Goal: Obtain resource: Download file/media

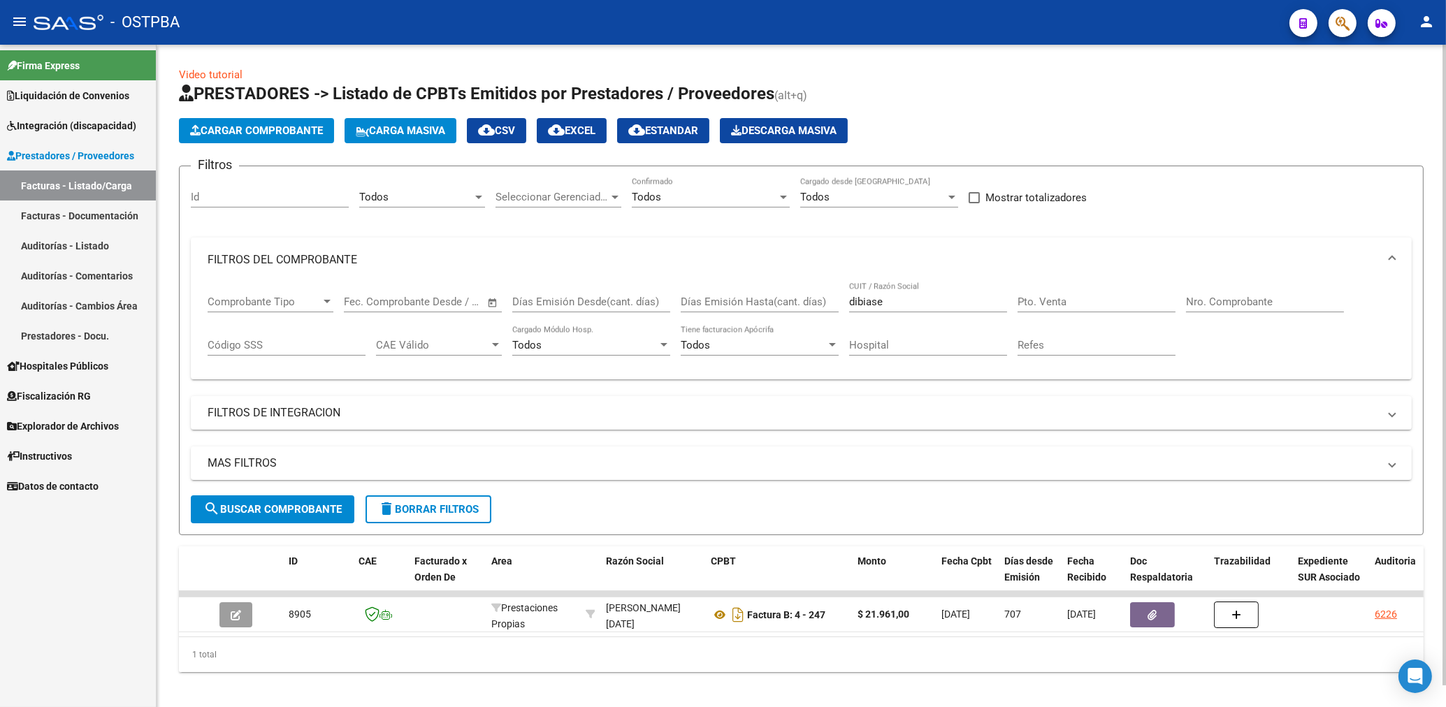
scroll to position [22, 0]
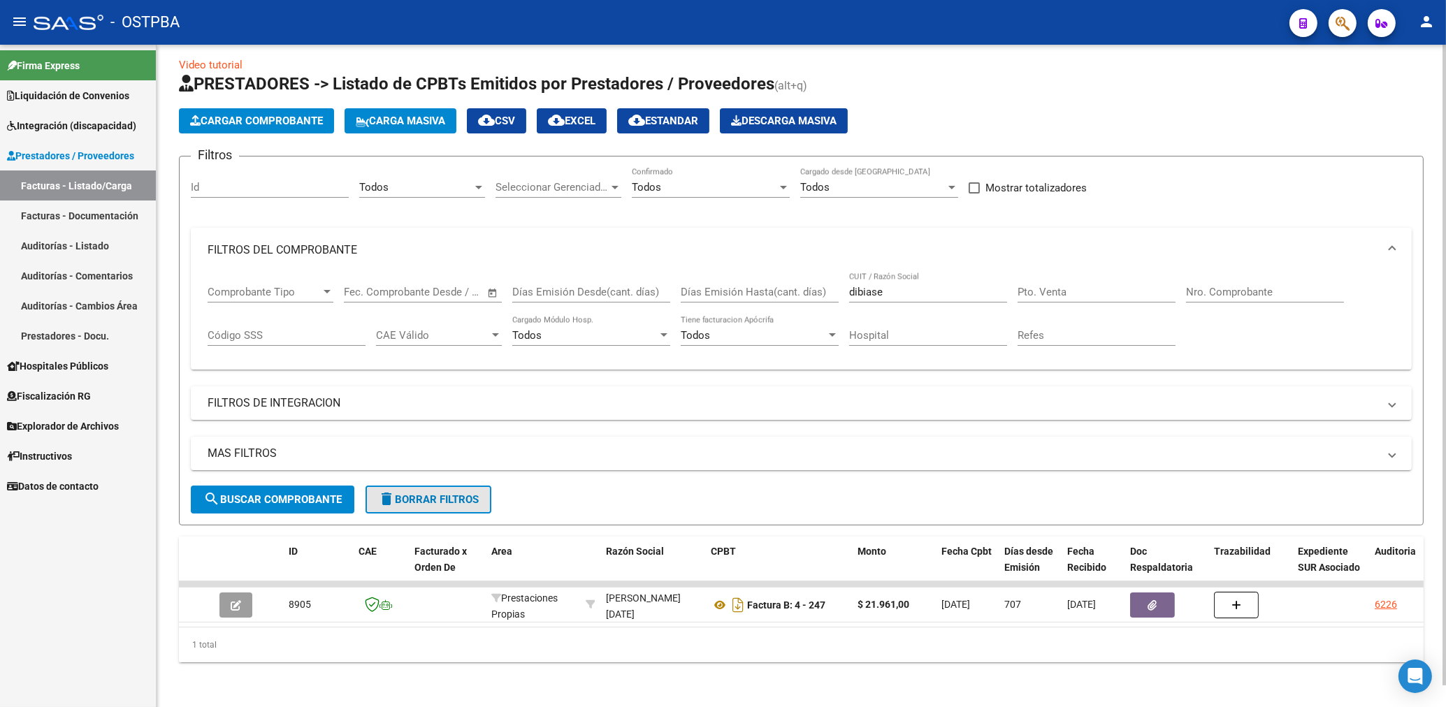
click at [448, 493] on span "delete Borrar Filtros" at bounding box center [428, 499] width 101 height 13
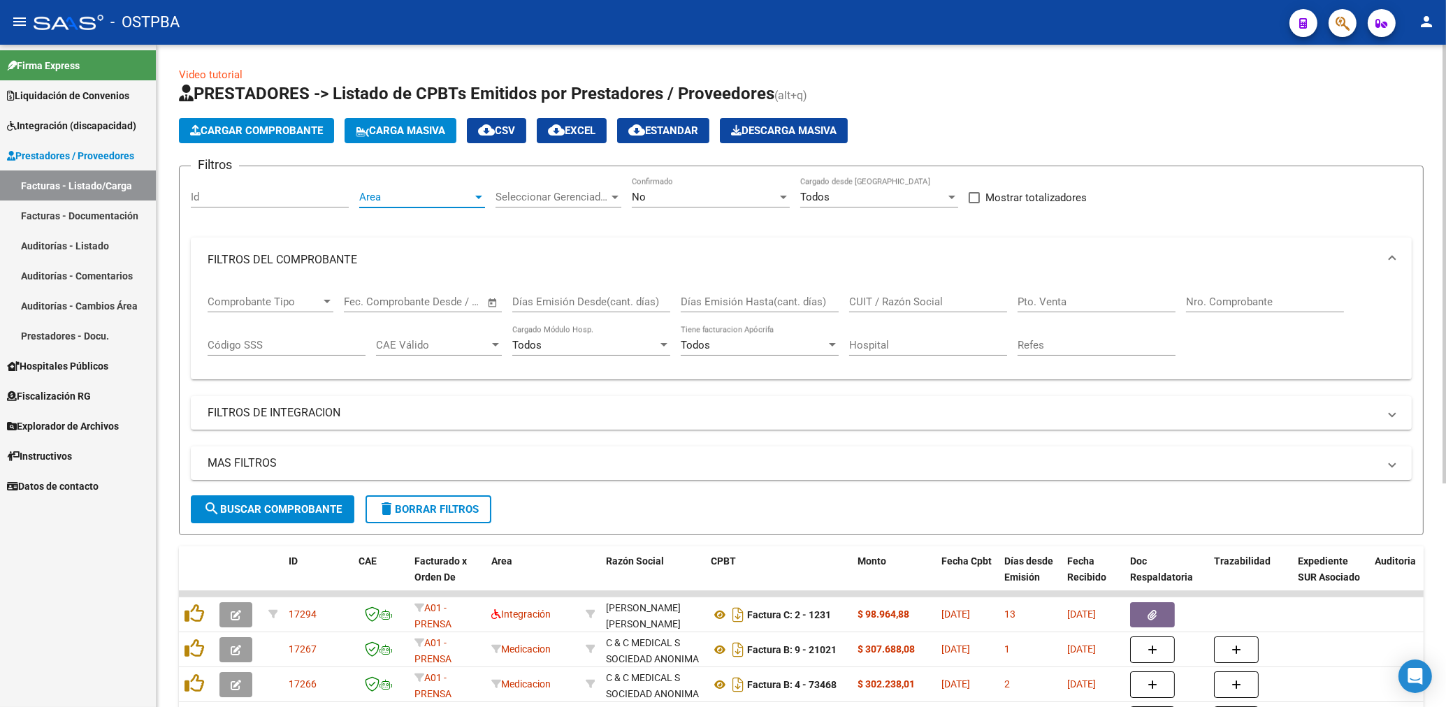
click at [416, 198] on span "Area" at bounding box center [415, 197] width 113 height 13
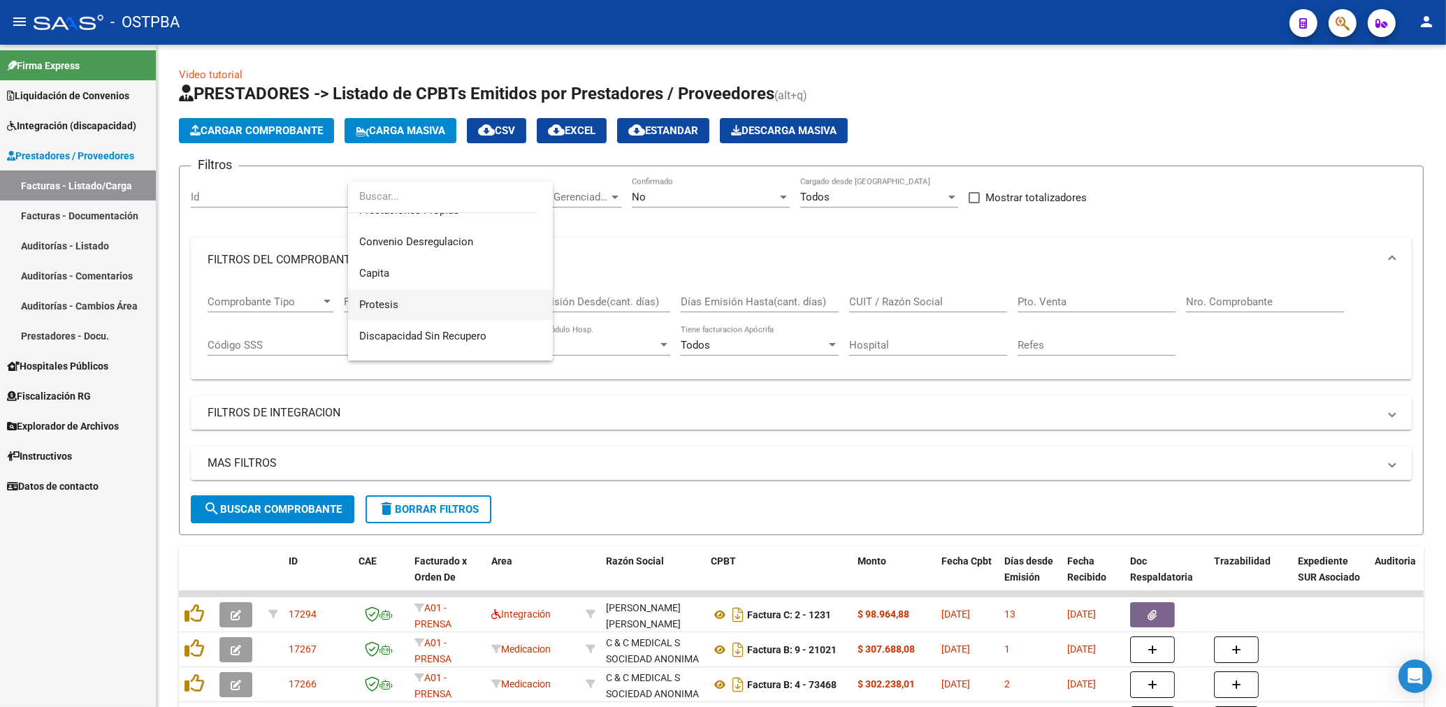
scroll to position [174, 0]
drag, startPoint x: 389, startPoint y: 305, endPoint x: 393, endPoint y: 300, distance: 7.4
click at [389, 304] on span "Protesis" at bounding box center [378, 306] width 39 height 13
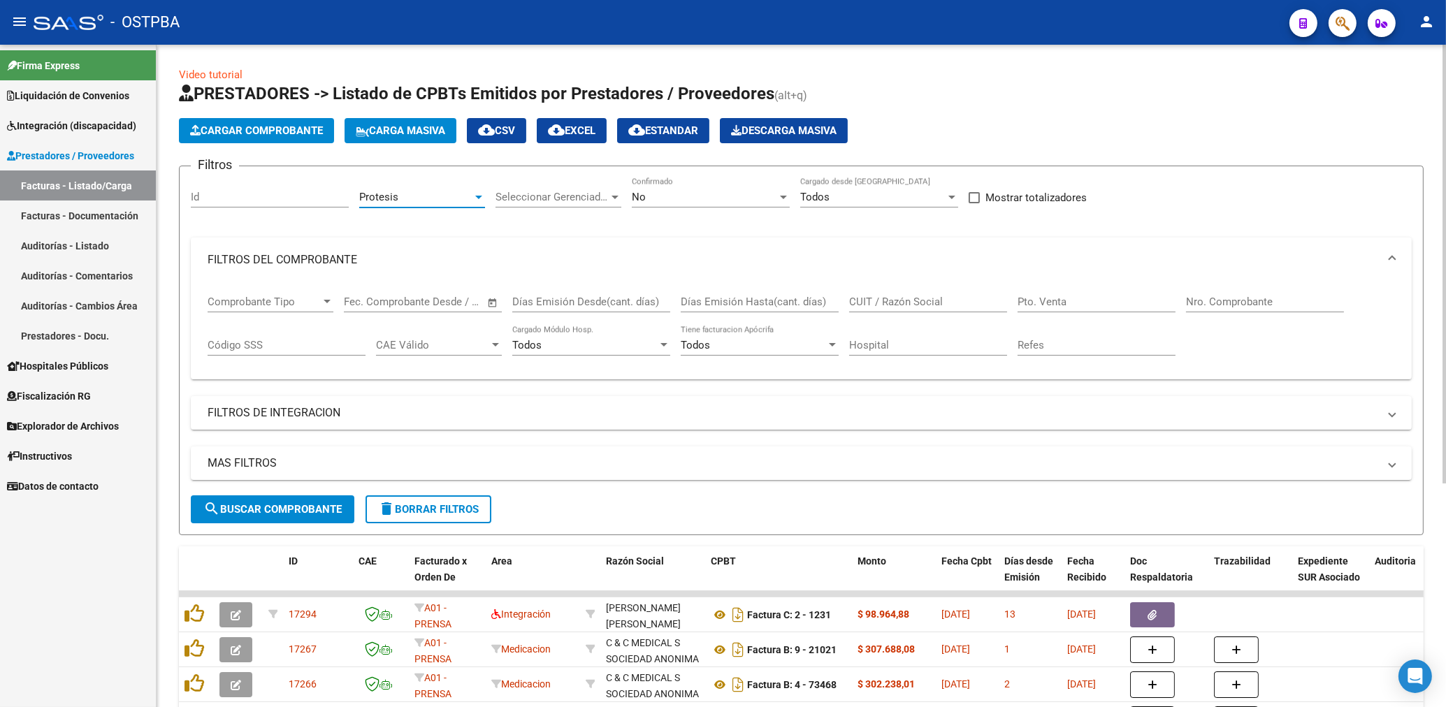
click at [682, 205] on div "No Confirmado" at bounding box center [711, 193] width 158 height 30
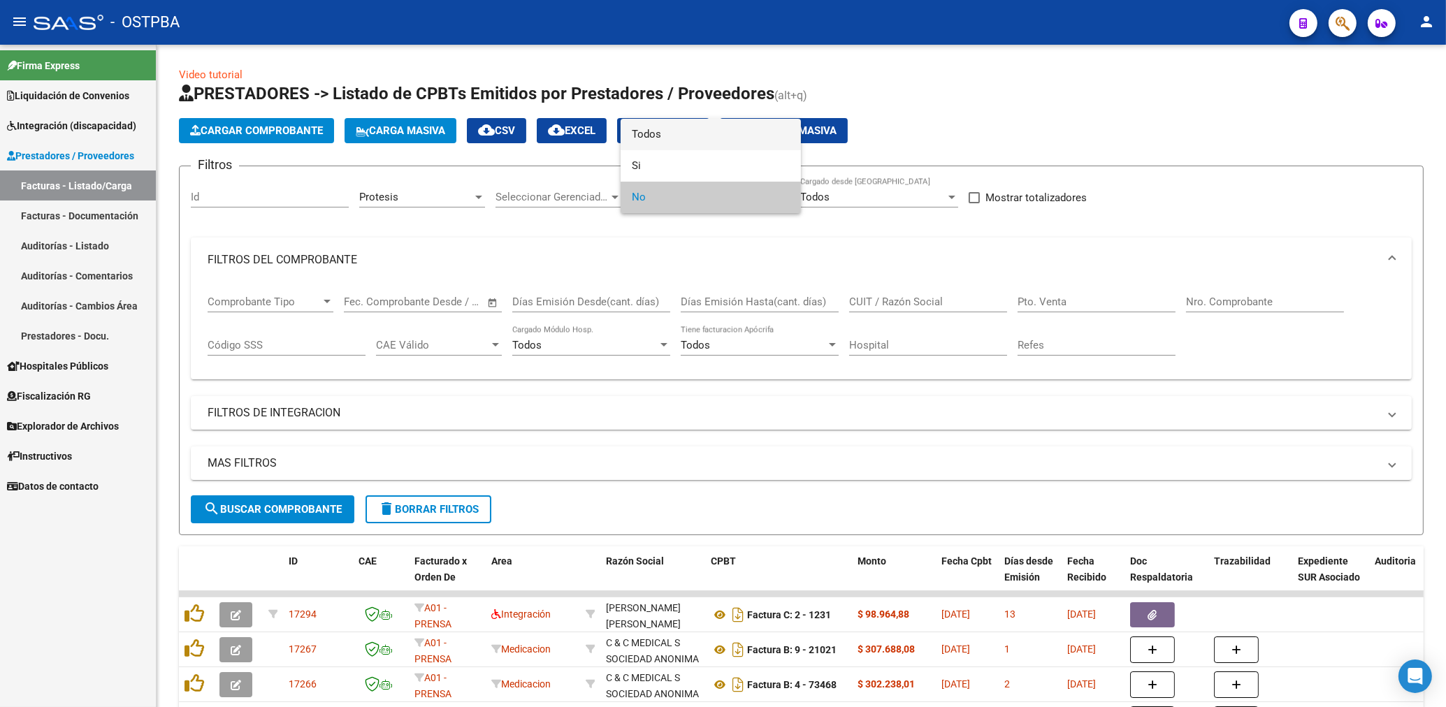
click at [642, 131] on span "Todos" at bounding box center [711, 134] width 158 height 31
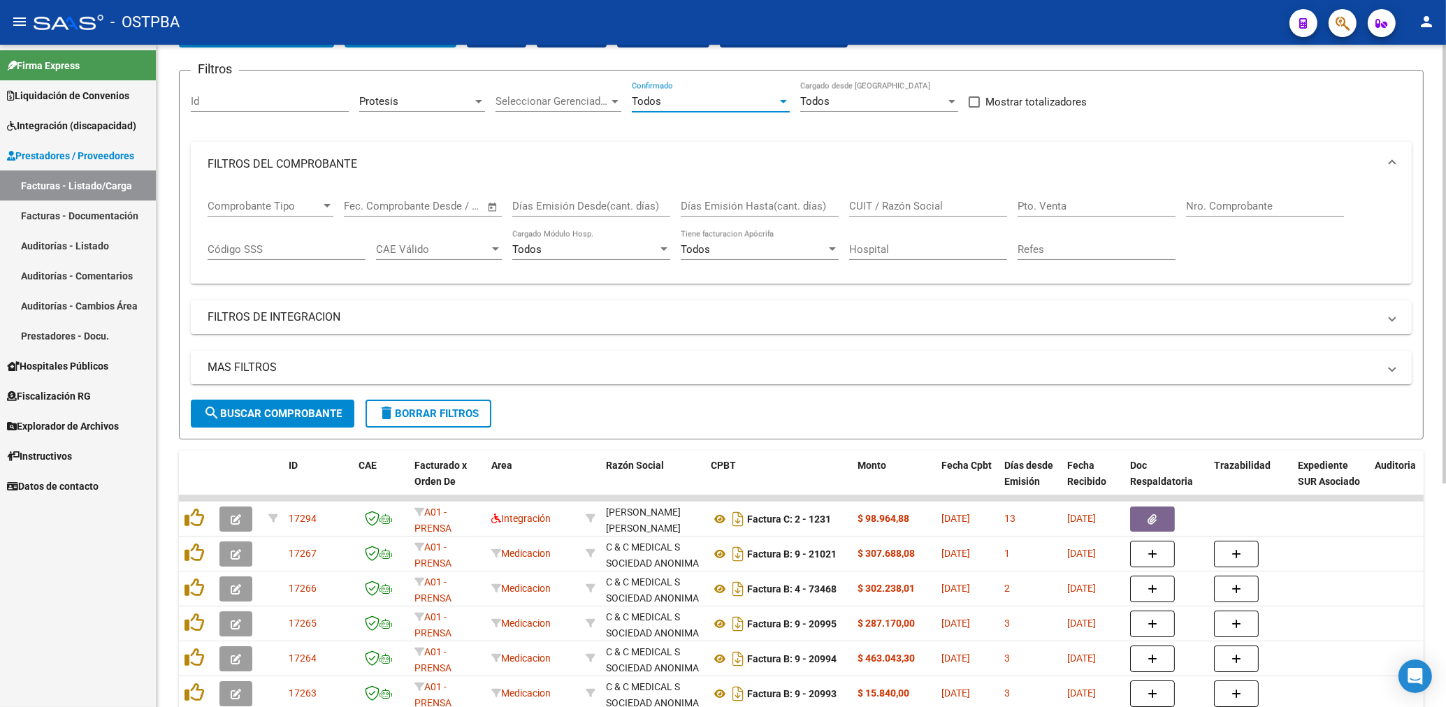
scroll to position [150, 0]
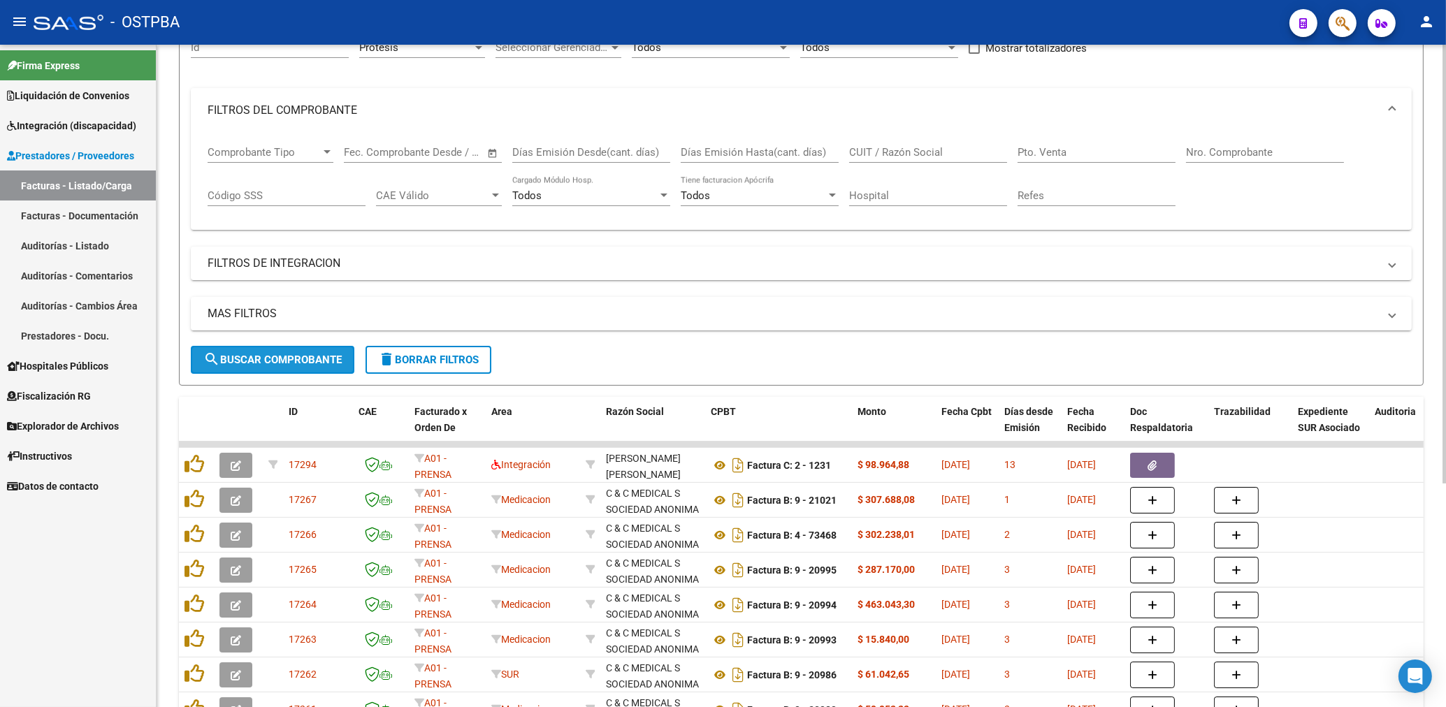
click at [335, 355] on span "search Buscar Comprobante" at bounding box center [272, 360] width 138 height 13
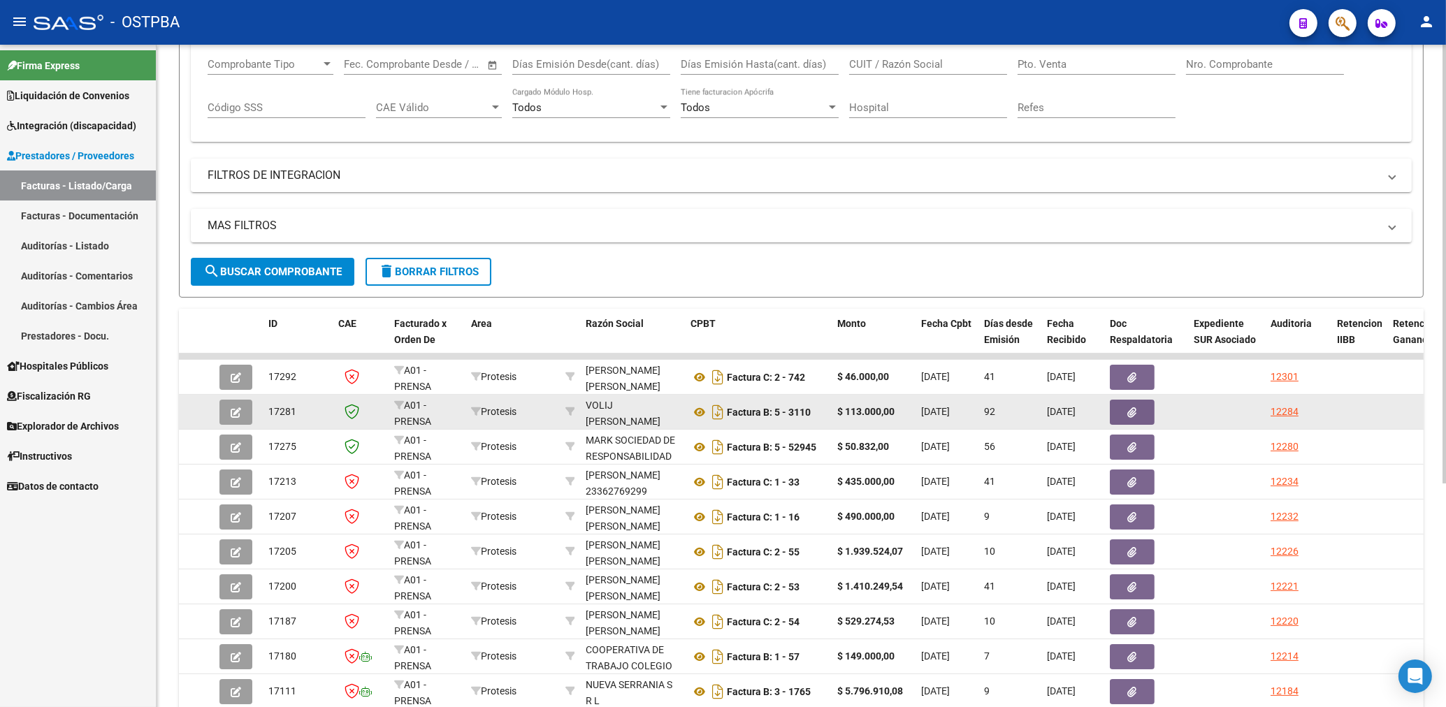
scroll to position [299, 0]
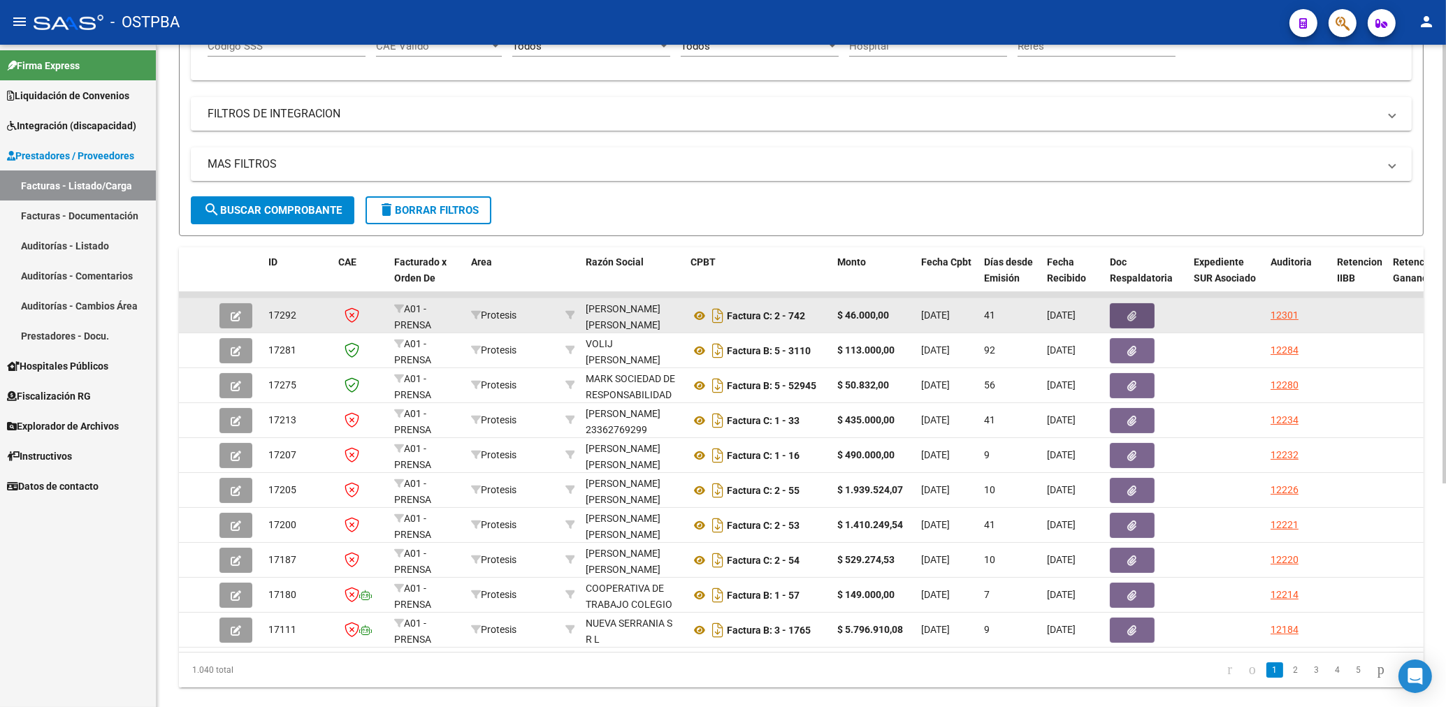
click at [1123, 317] on button "button" at bounding box center [1132, 315] width 45 height 25
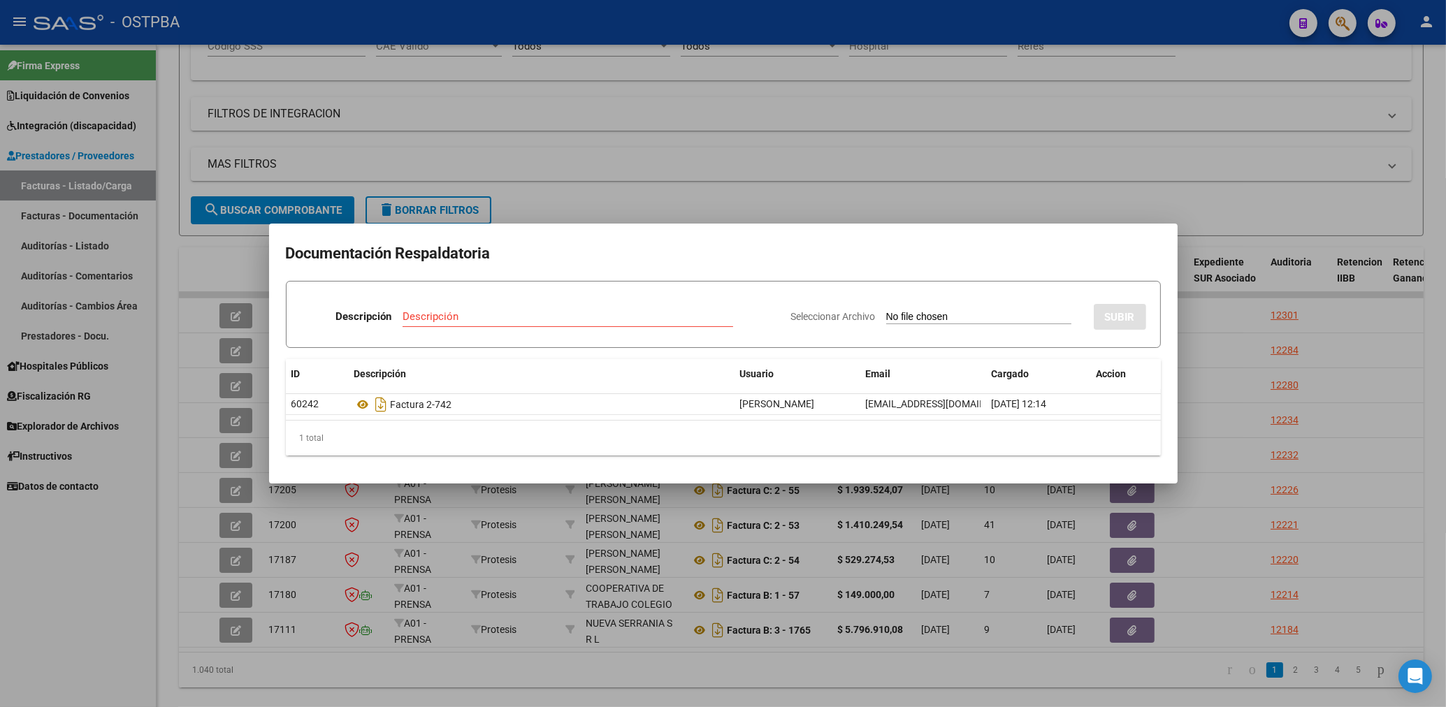
click at [1022, 123] on div at bounding box center [723, 353] width 1446 height 707
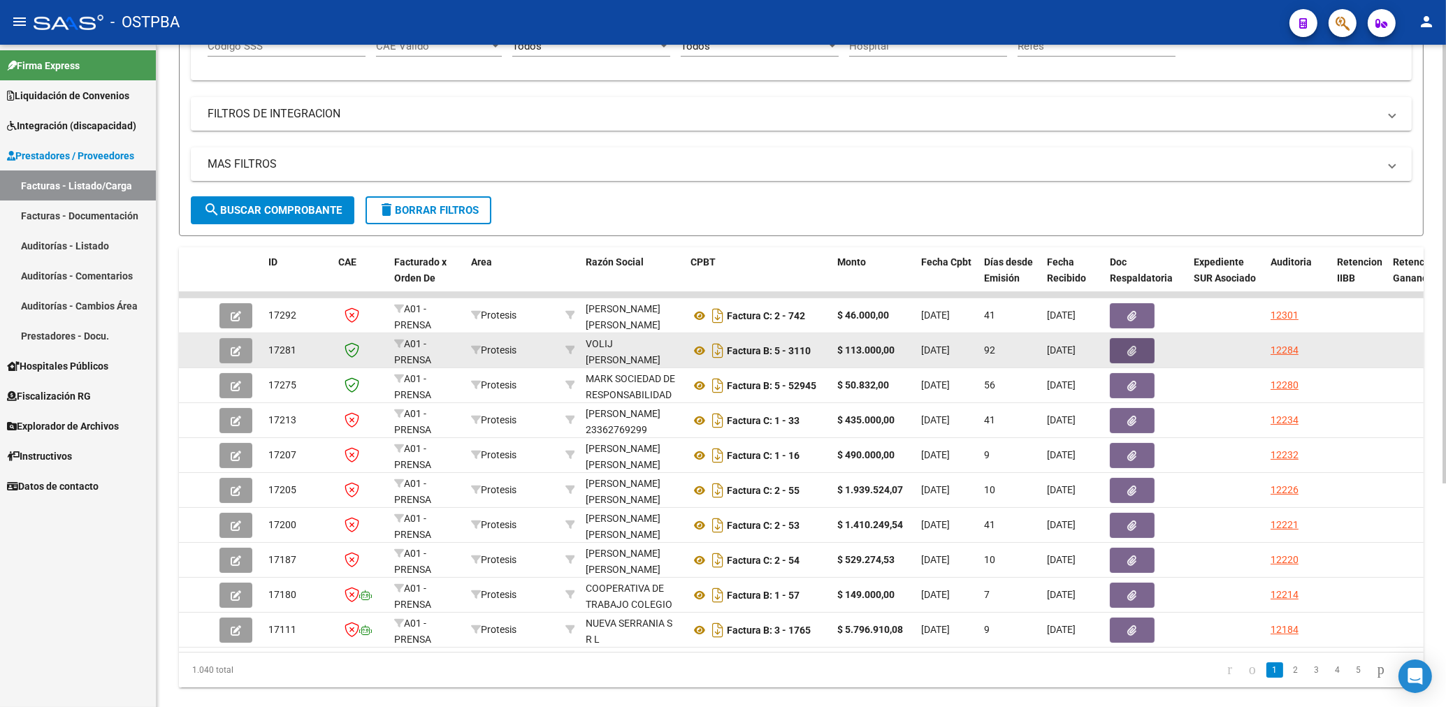
click at [1145, 347] on button "button" at bounding box center [1132, 350] width 45 height 25
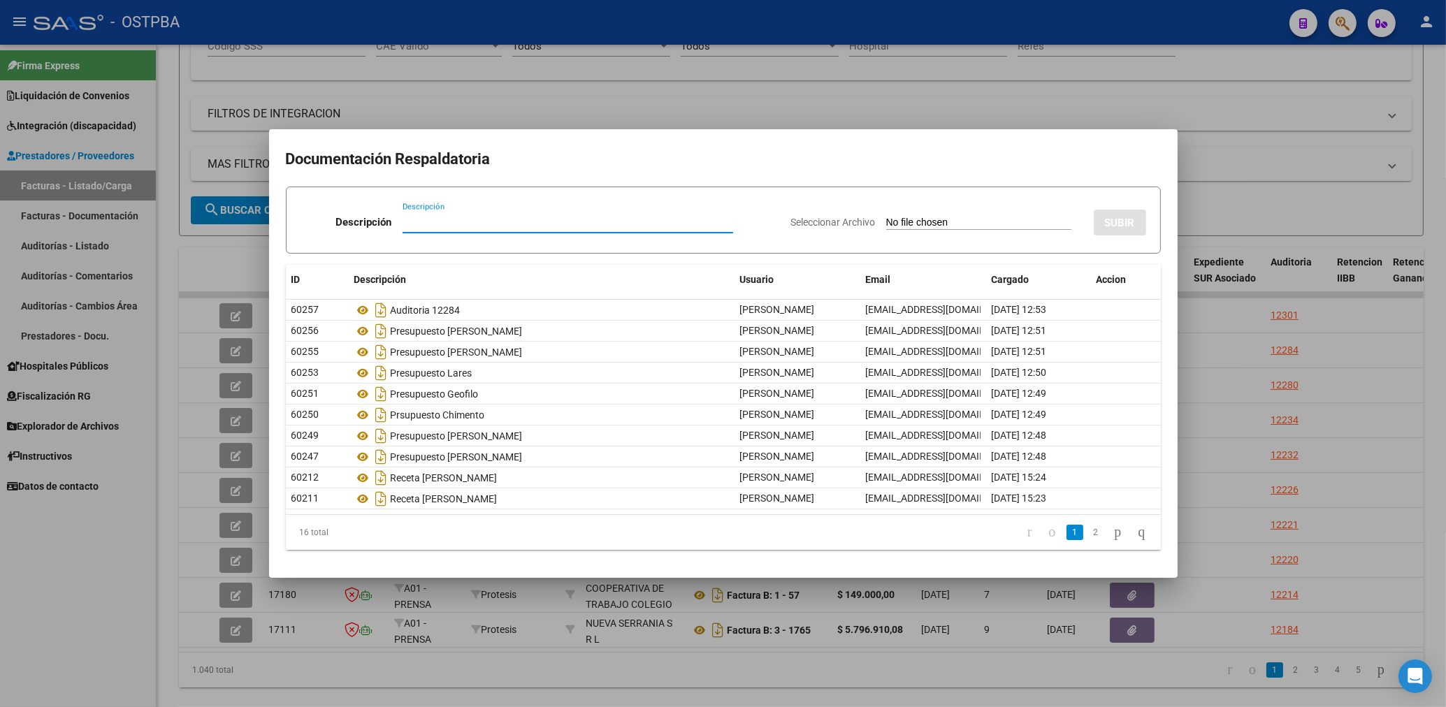
click at [934, 138] on mat-dialog-container "Documentación Respaldatoria Descripción Descripción Seleccionar Archivo SUBIR I…" at bounding box center [723, 353] width 908 height 448
click at [1024, 115] on div at bounding box center [723, 353] width 1446 height 707
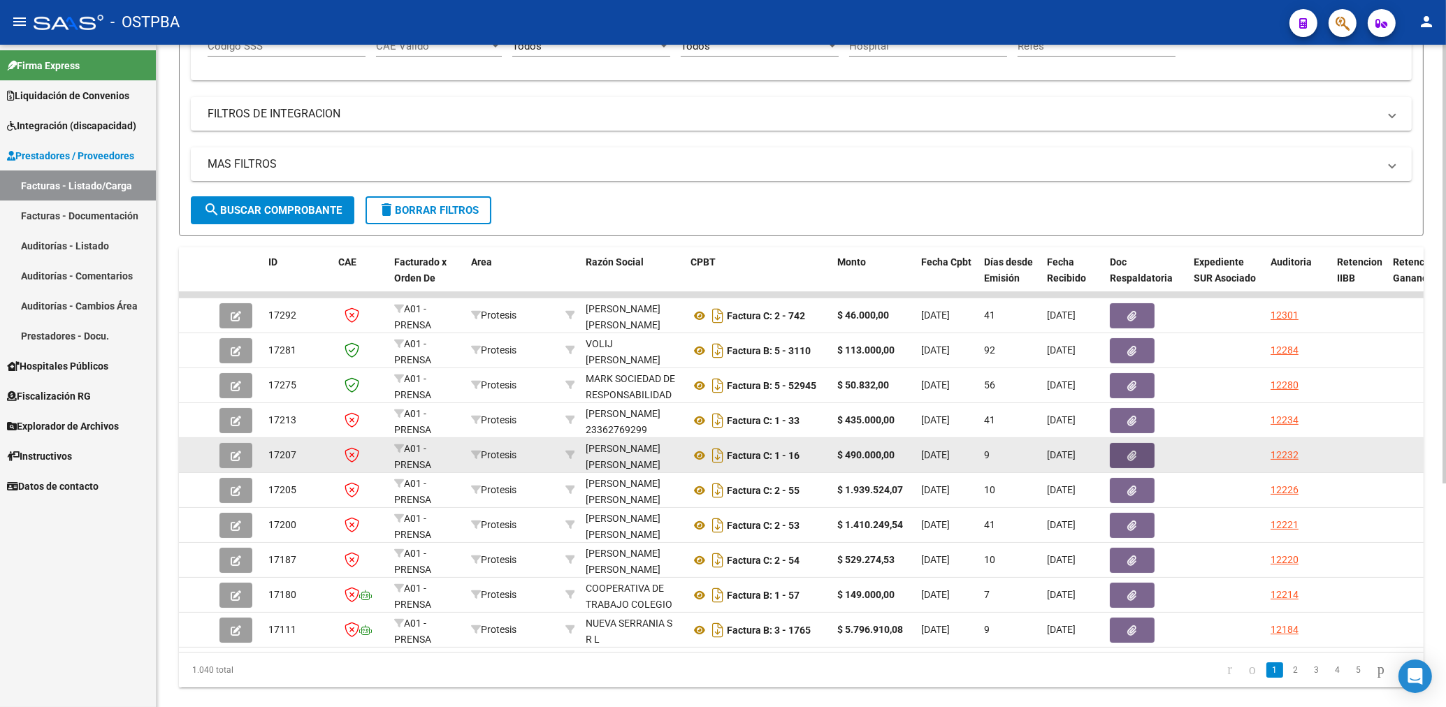
click at [1135, 452] on icon "button" at bounding box center [1132, 456] width 9 height 10
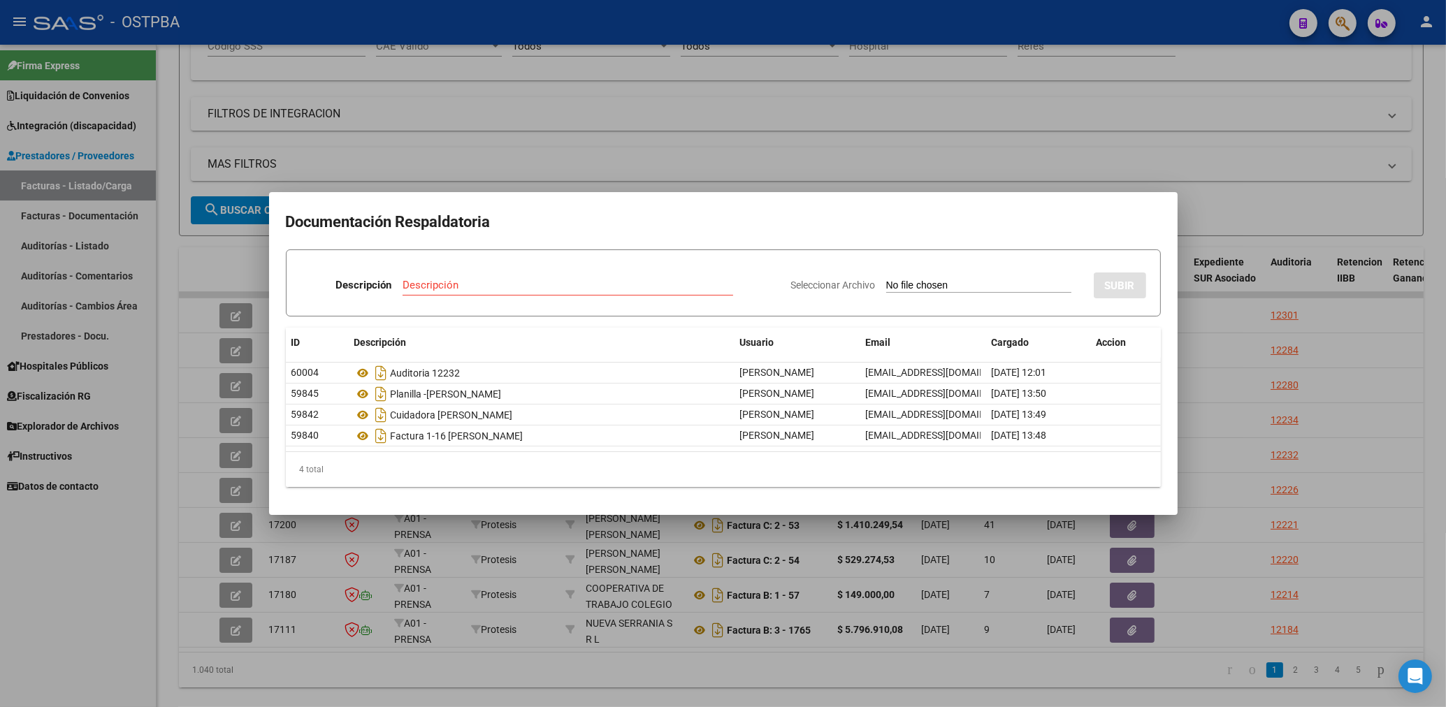
click at [549, 148] on div at bounding box center [723, 353] width 1446 height 707
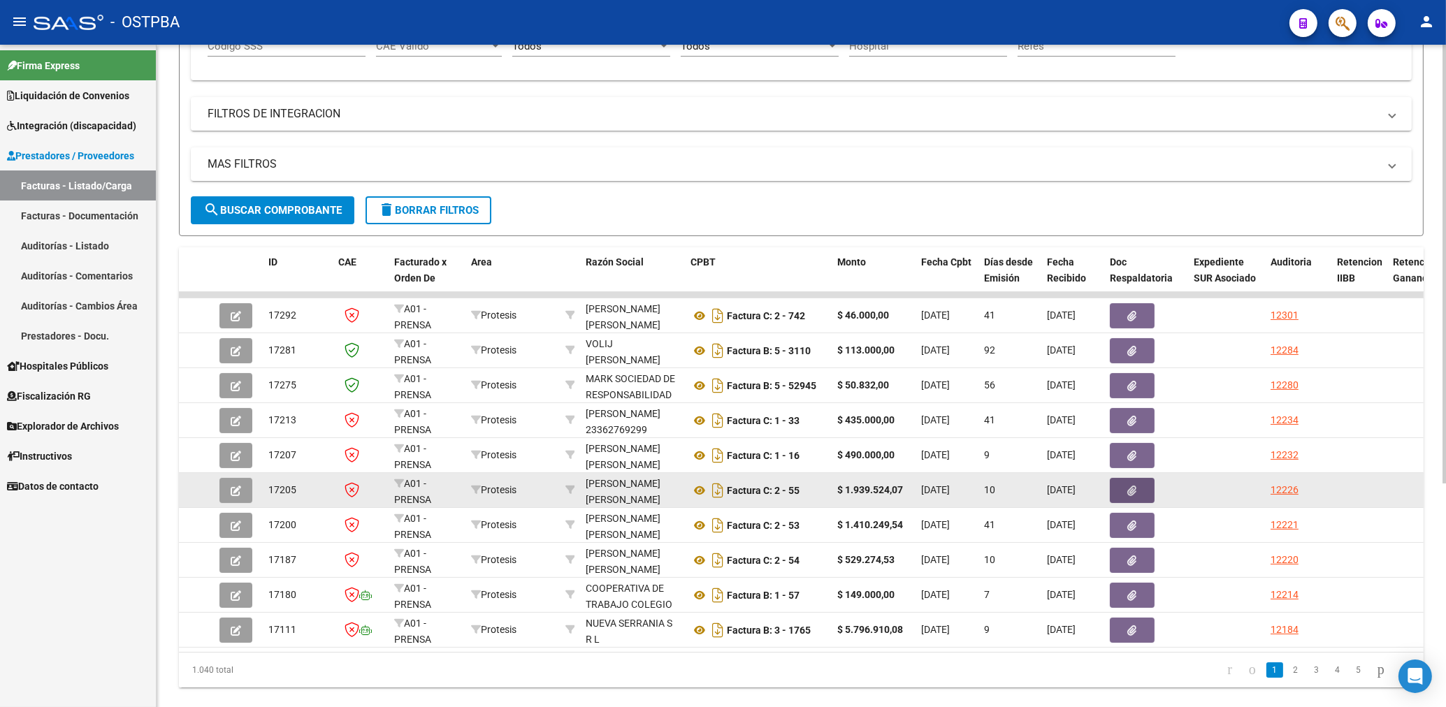
click at [1138, 491] on button "button" at bounding box center [1132, 490] width 45 height 25
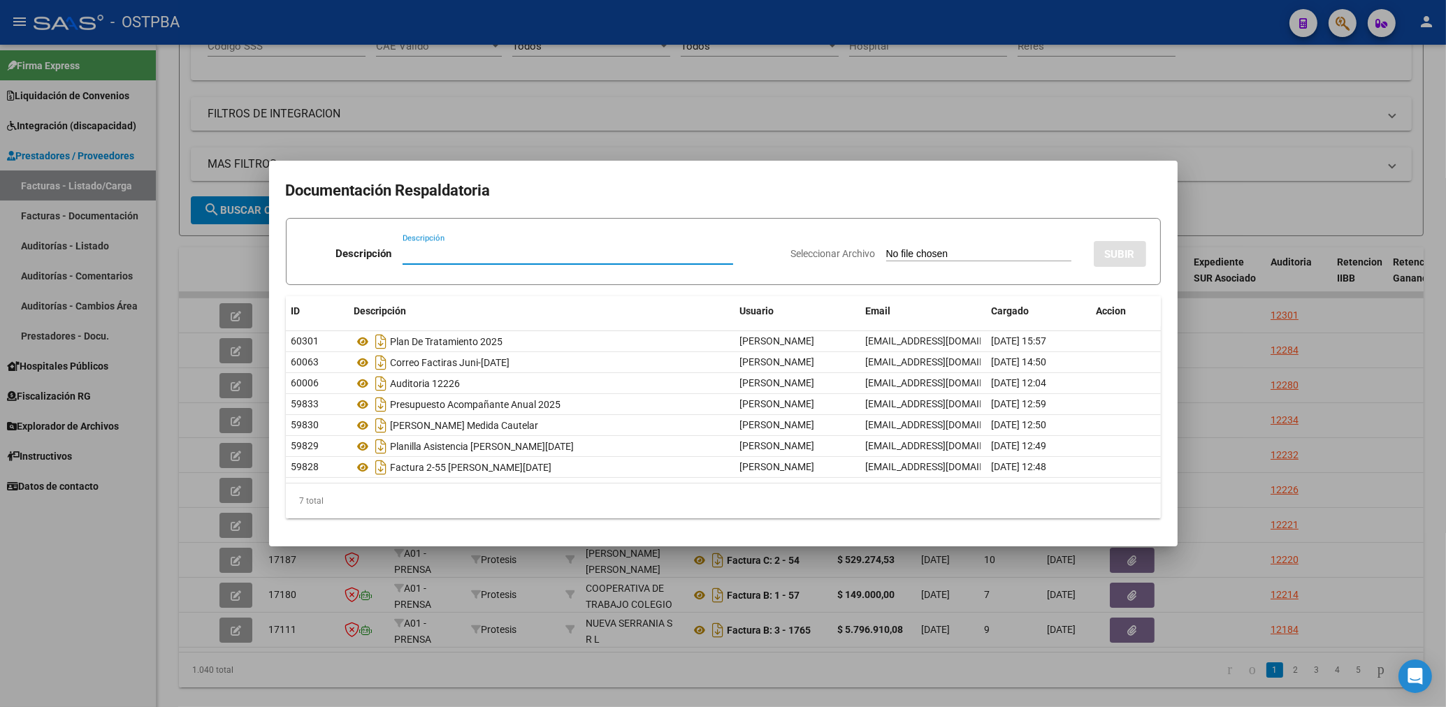
click at [824, 121] on div at bounding box center [723, 353] width 1446 height 707
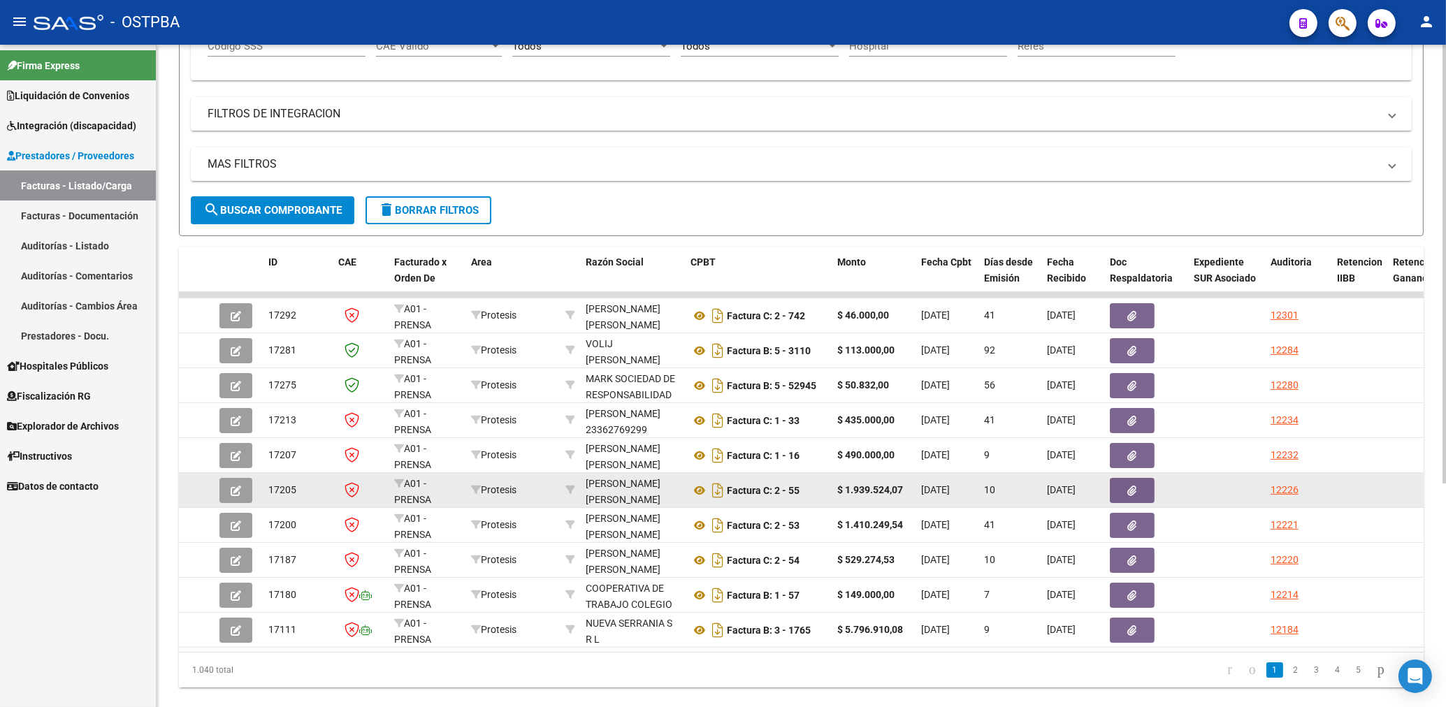
click at [1129, 488] on icon "button" at bounding box center [1132, 491] width 9 height 10
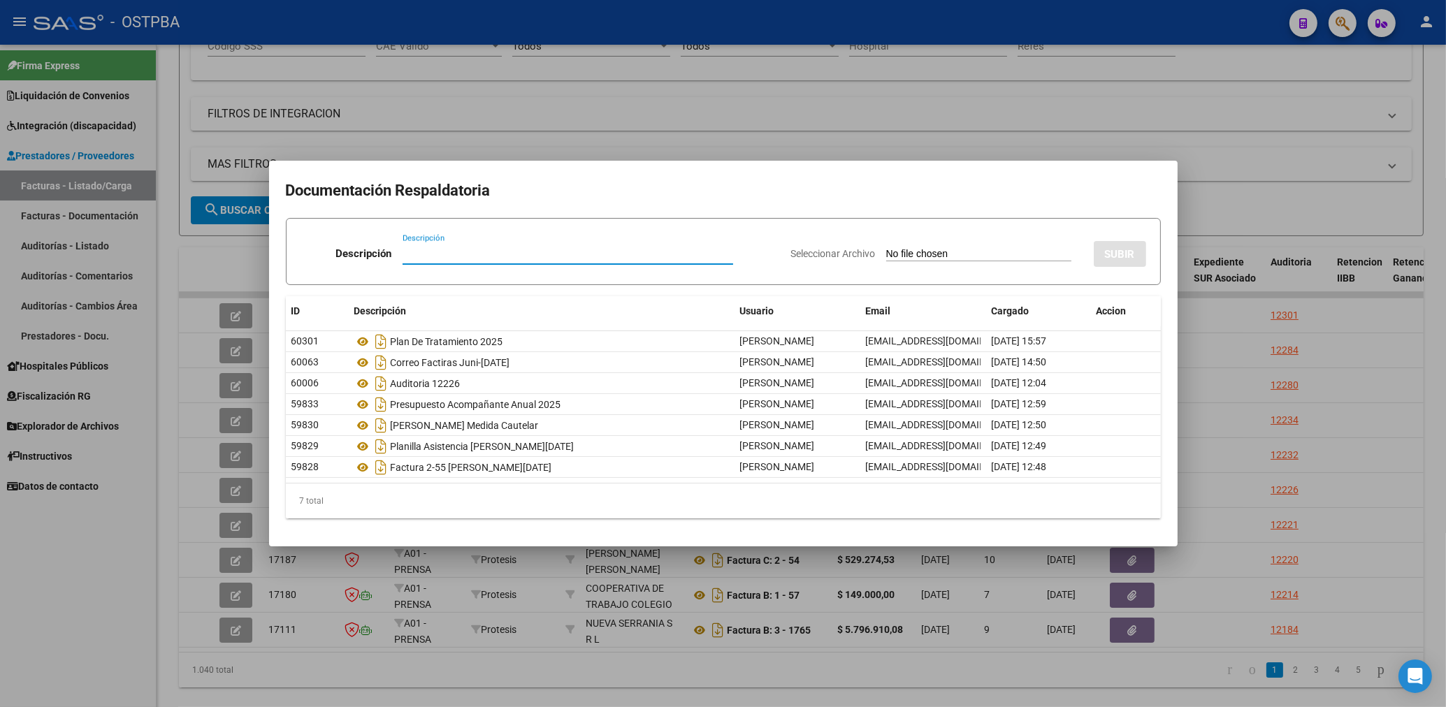
click at [707, 128] on div at bounding box center [723, 353] width 1446 height 707
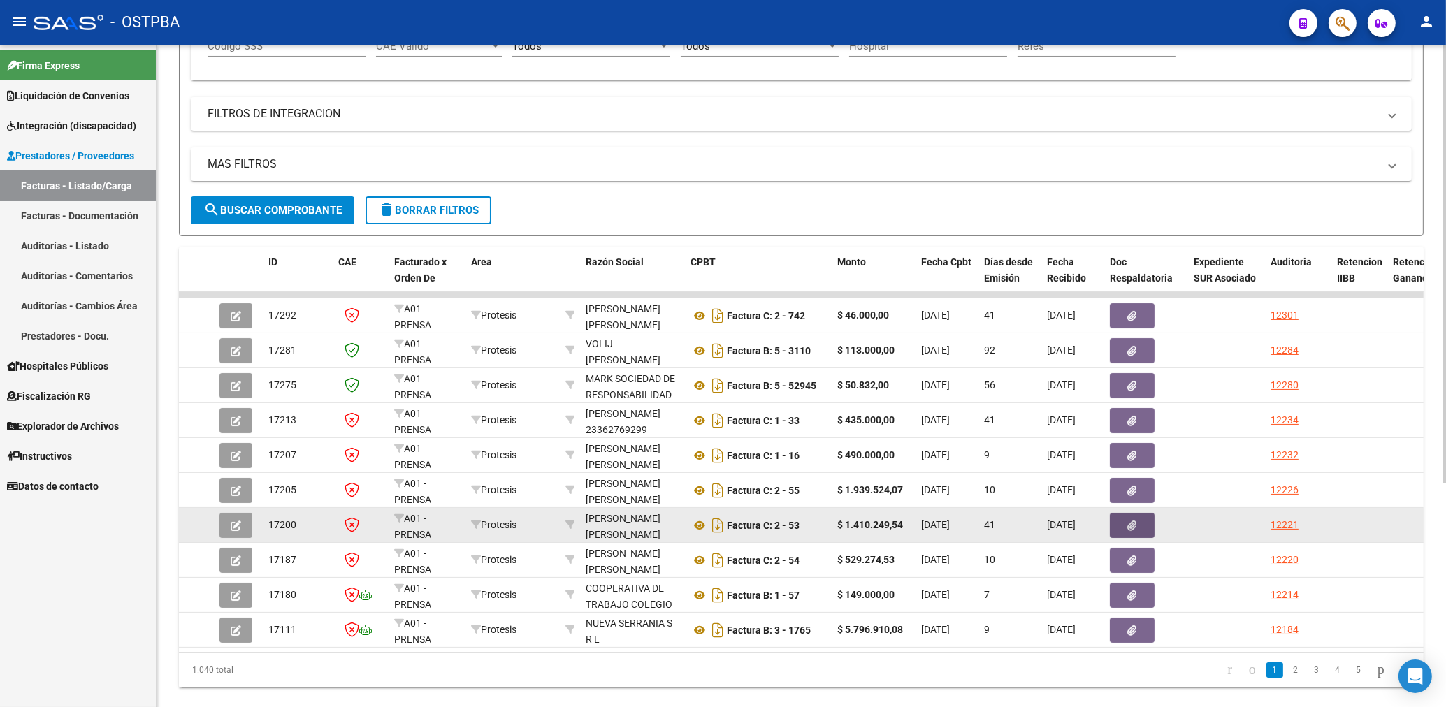
click at [1131, 527] on icon "button" at bounding box center [1132, 526] width 9 height 10
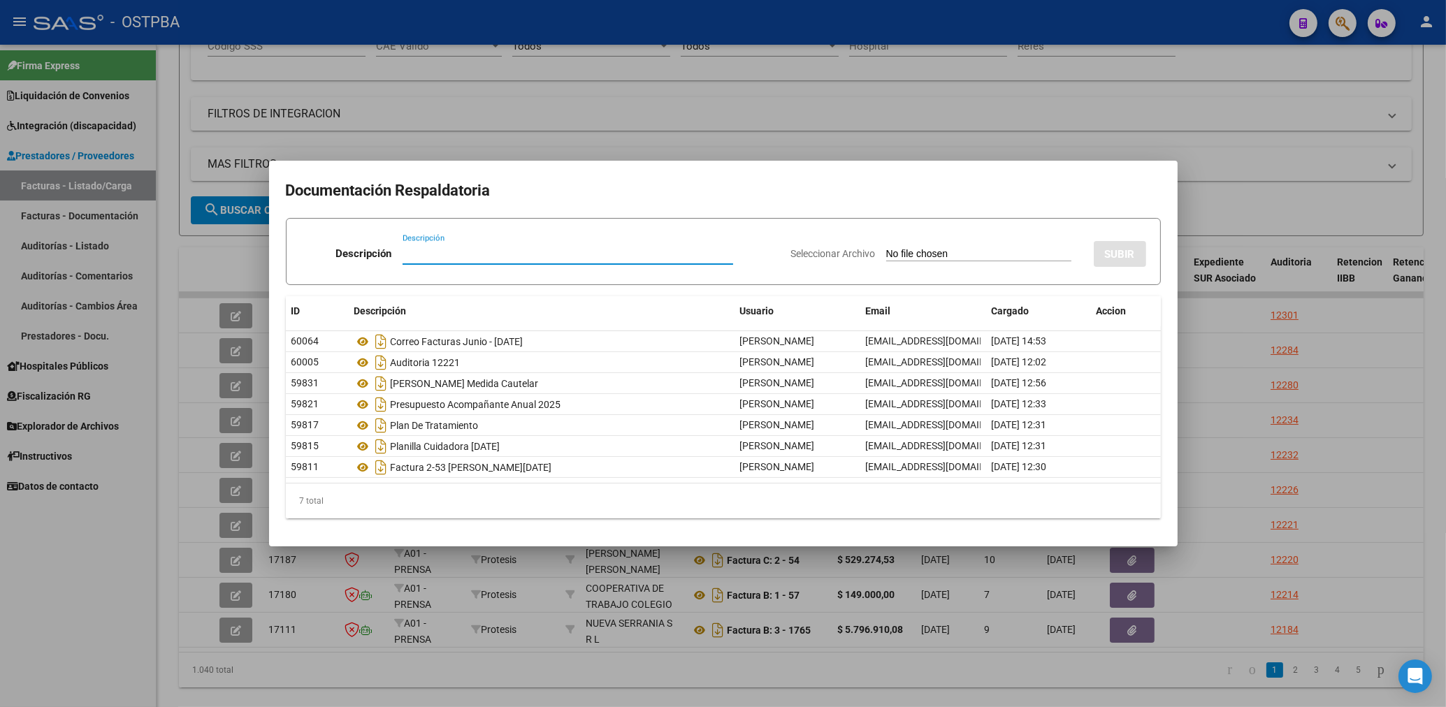
click at [870, 123] on div at bounding box center [723, 353] width 1446 height 707
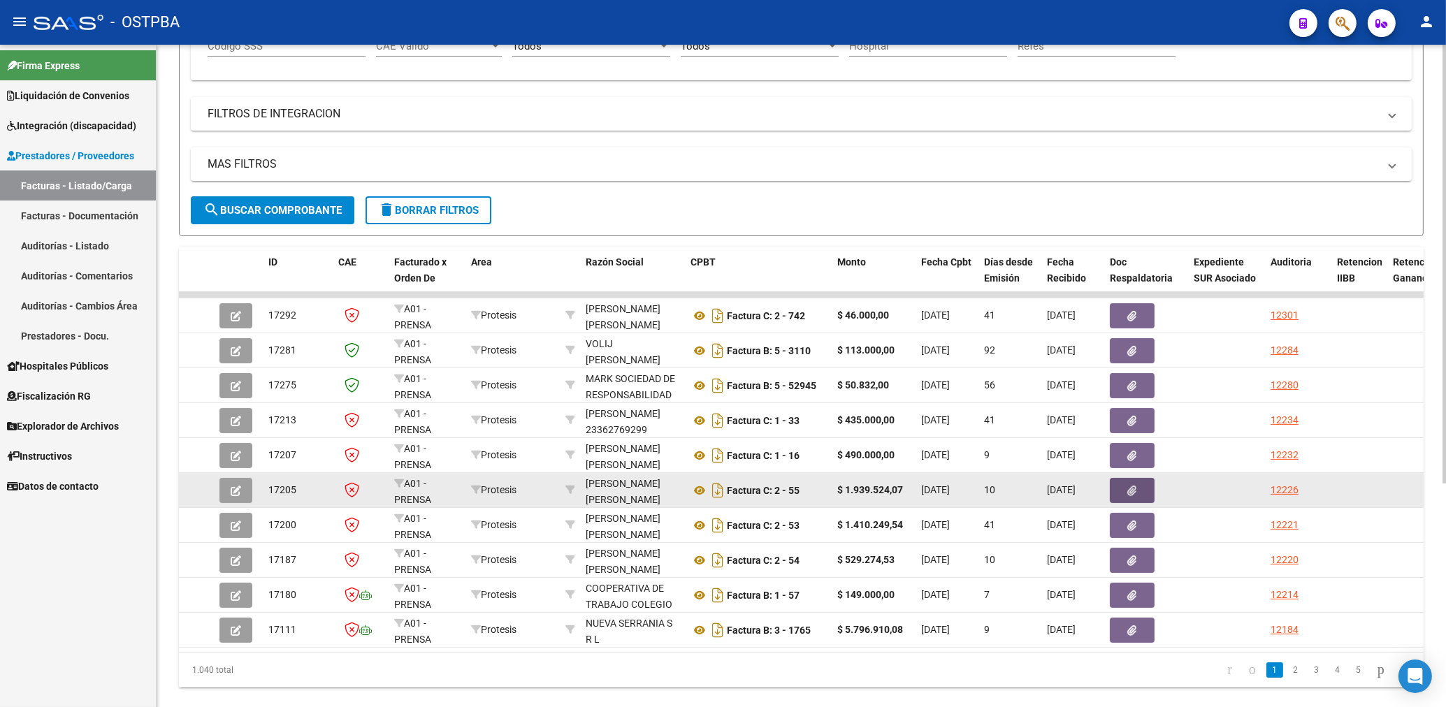
click at [1131, 492] on icon "button" at bounding box center [1132, 491] width 9 height 10
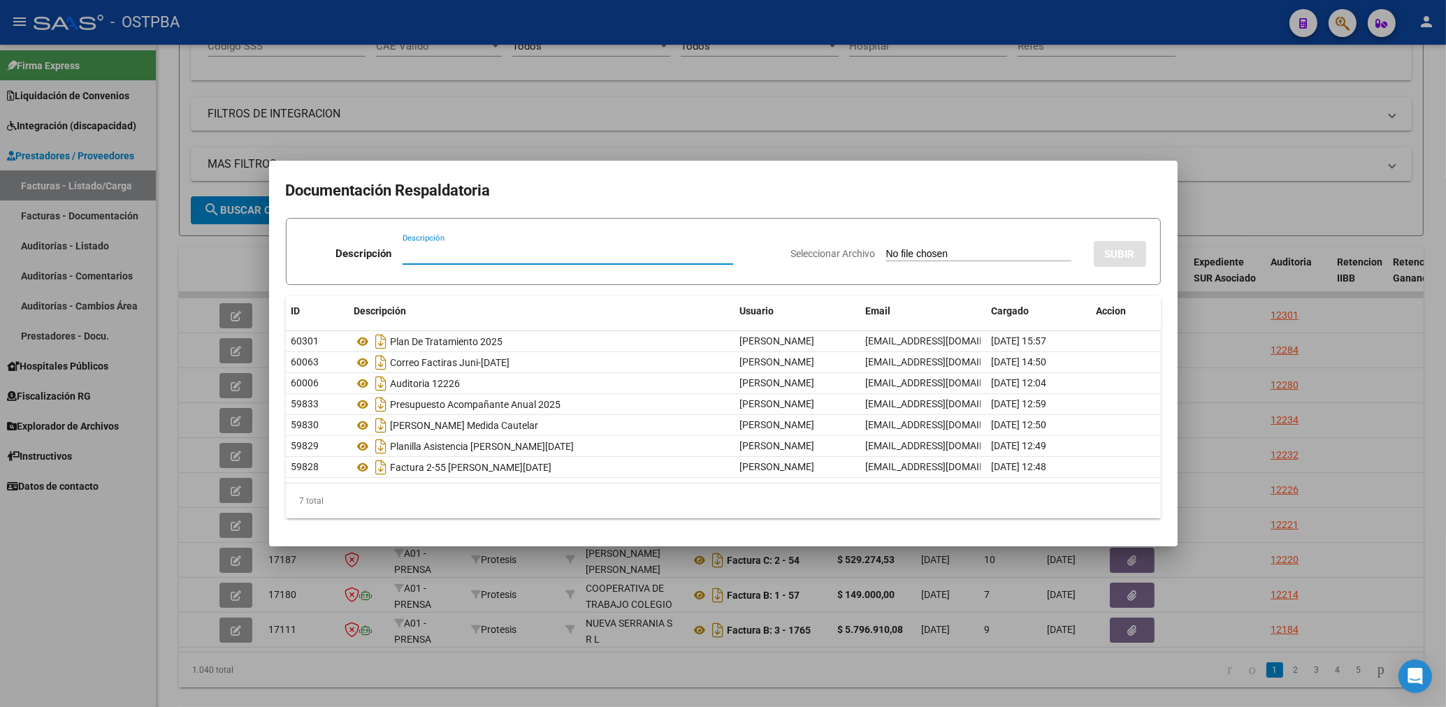
click at [816, 123] on div at bounding box center [723, 353] width 1446 height 707
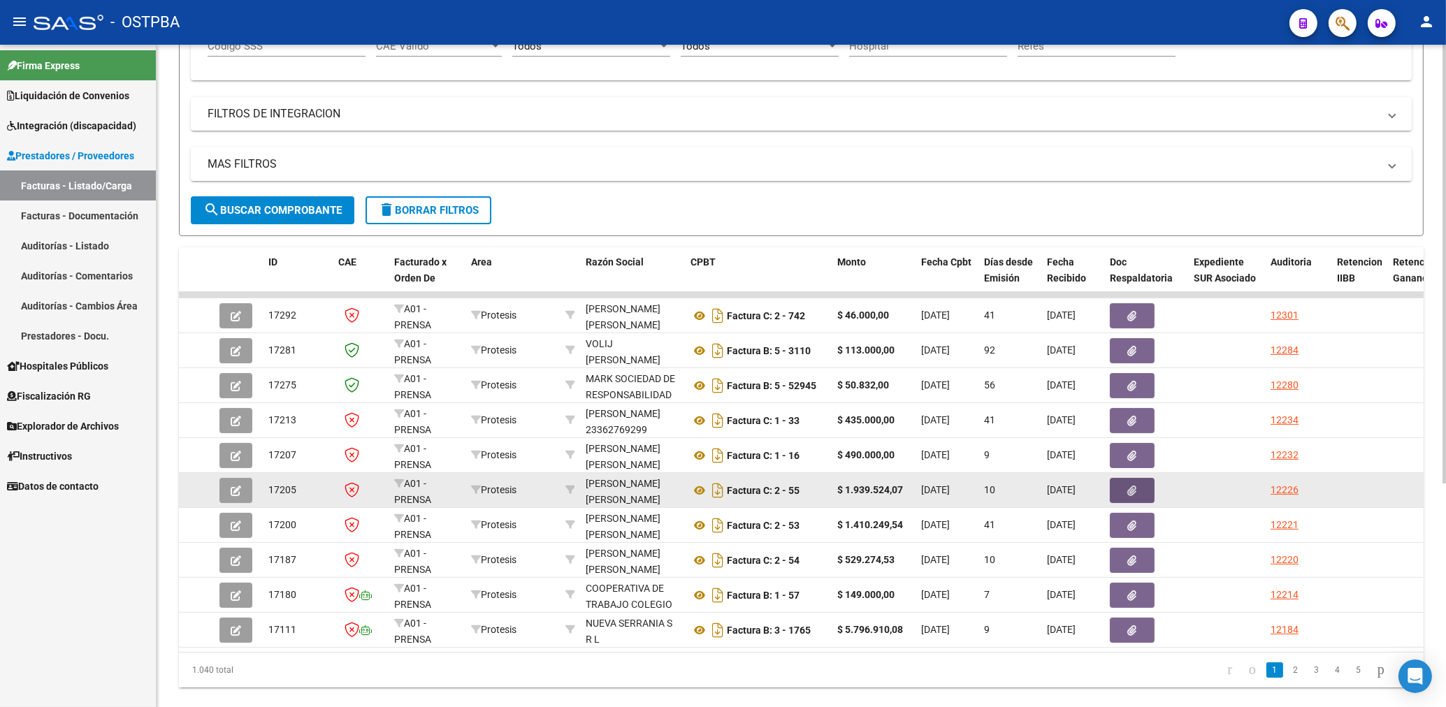
click at [1136, 493] on icon "button" at bounding box center [1132, 491] width 9 height 10
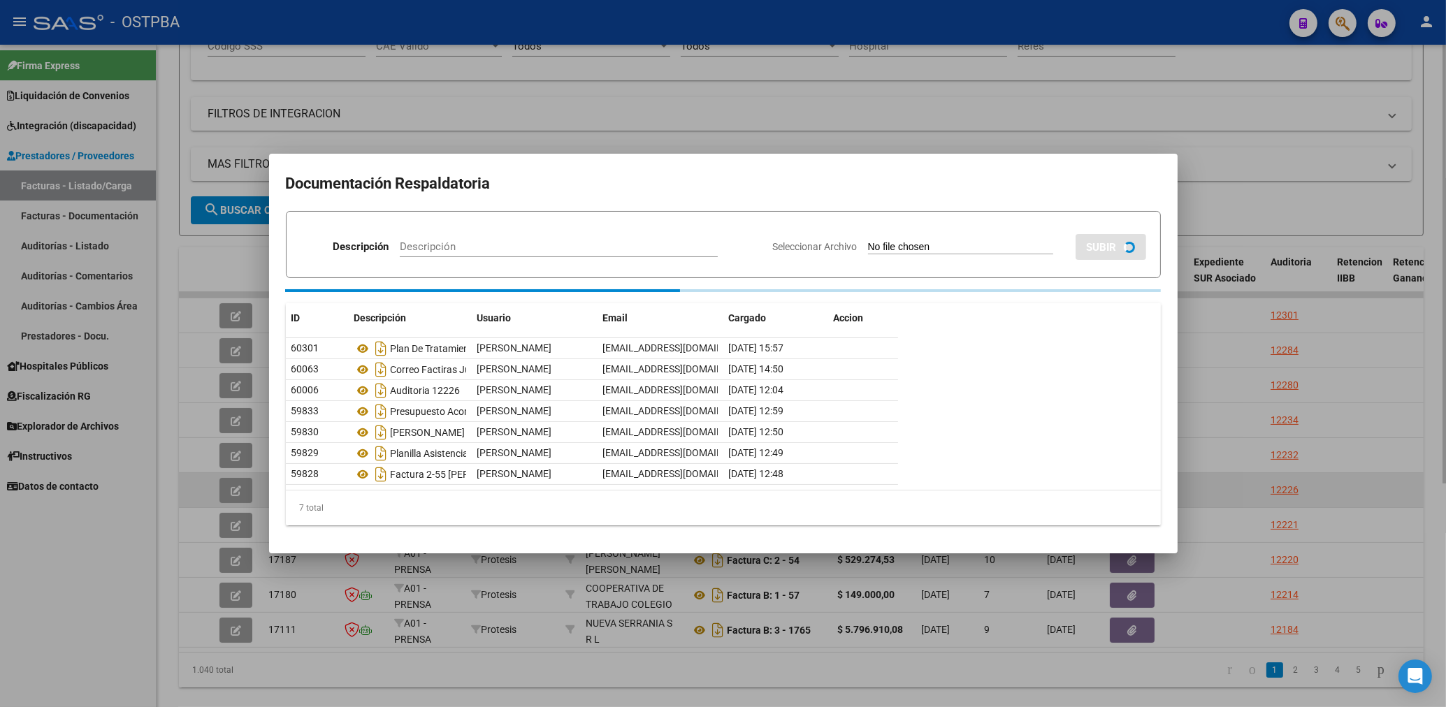
click at [1136, 493] on div "Documentación Respaldatoria Descripción Descripción Seleccionar Archivo SUBIR I…" at bounding box center [723, 353] width 908 height 399
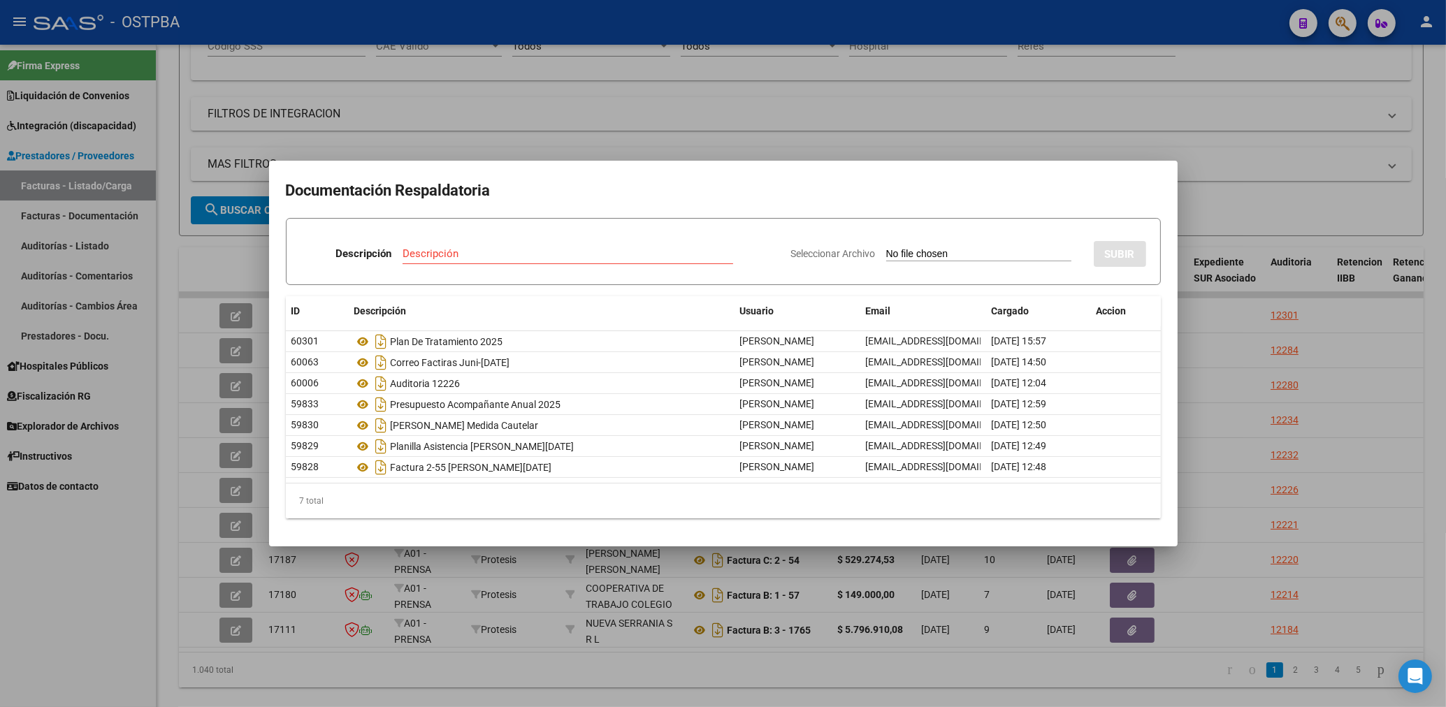
click at [855, 148] on div at bounding box center [723, 353] width 1446 height 707
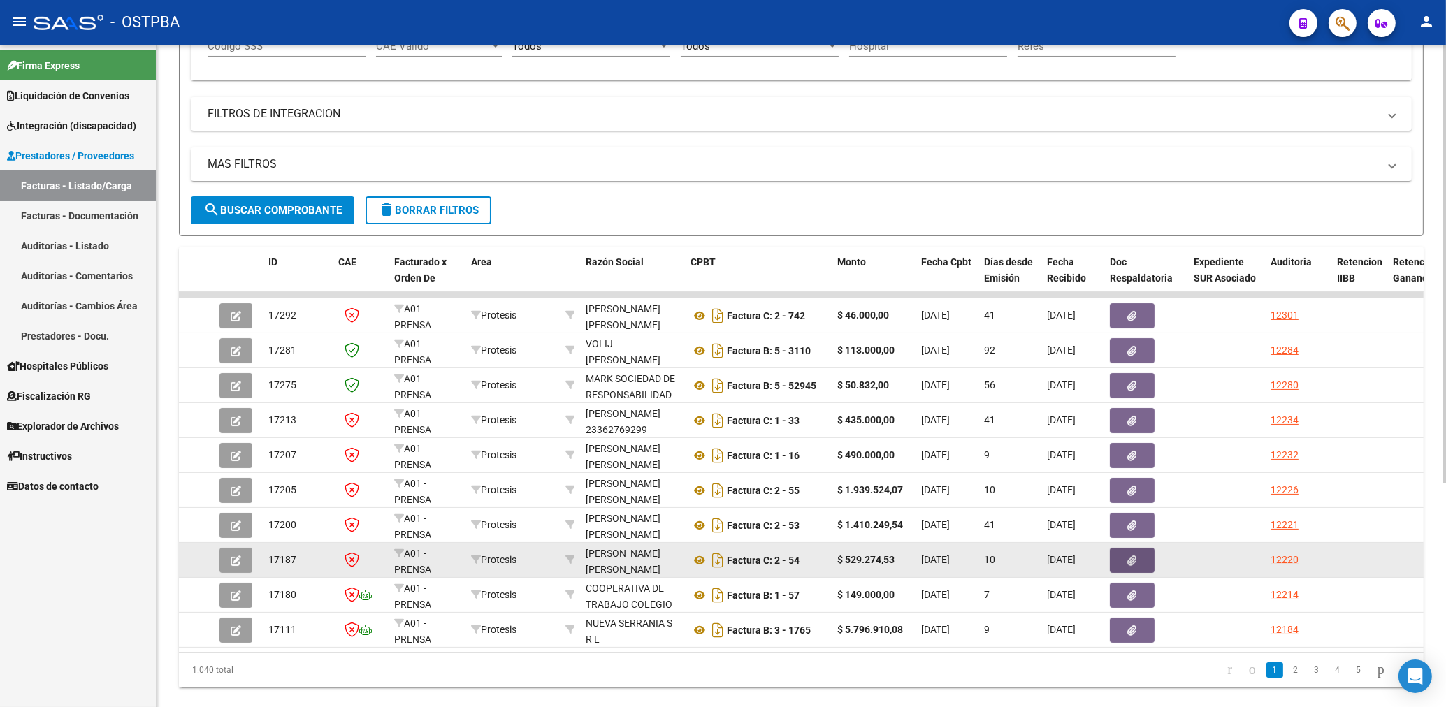
click at [1131, 563] on icon "button" at bounding box center [1132, 561] width 9 height 10
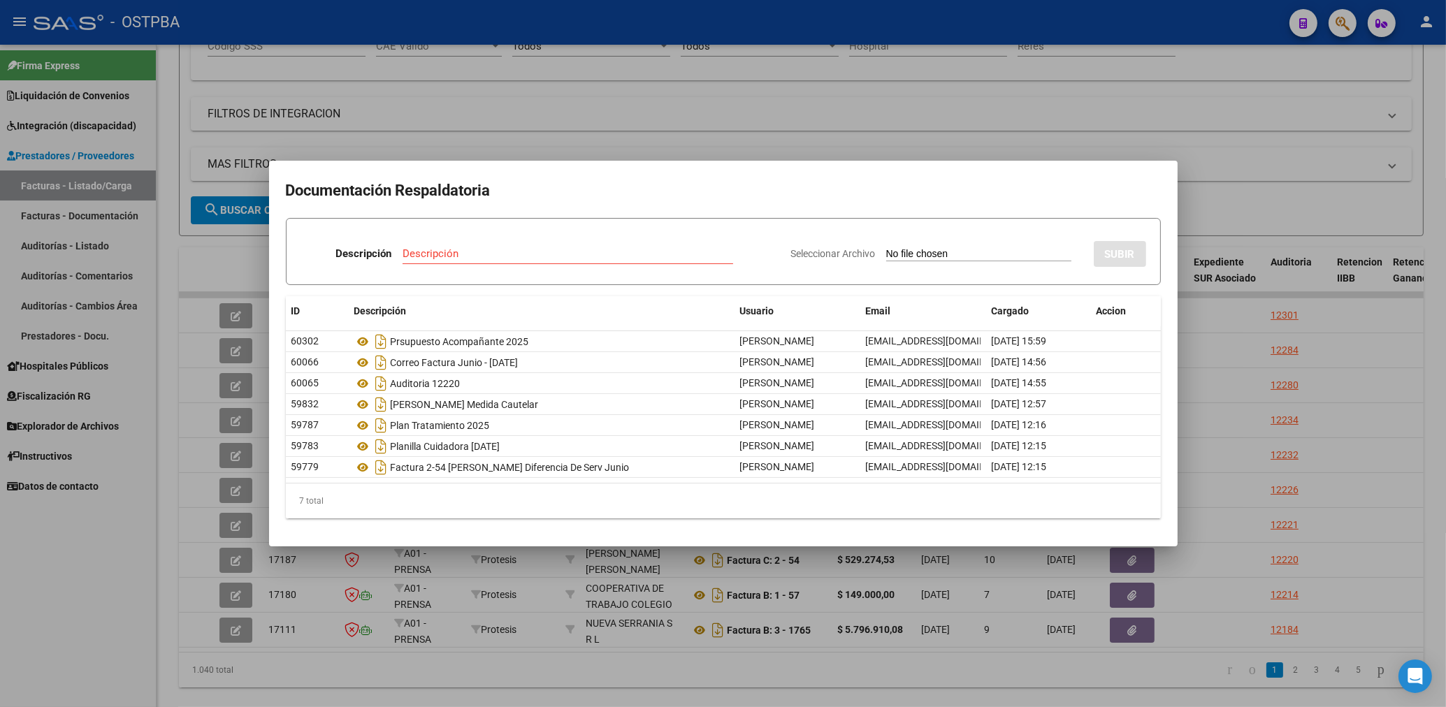
click at [932, 115] on div at bounding box center [723, 353] width 1446 height 707
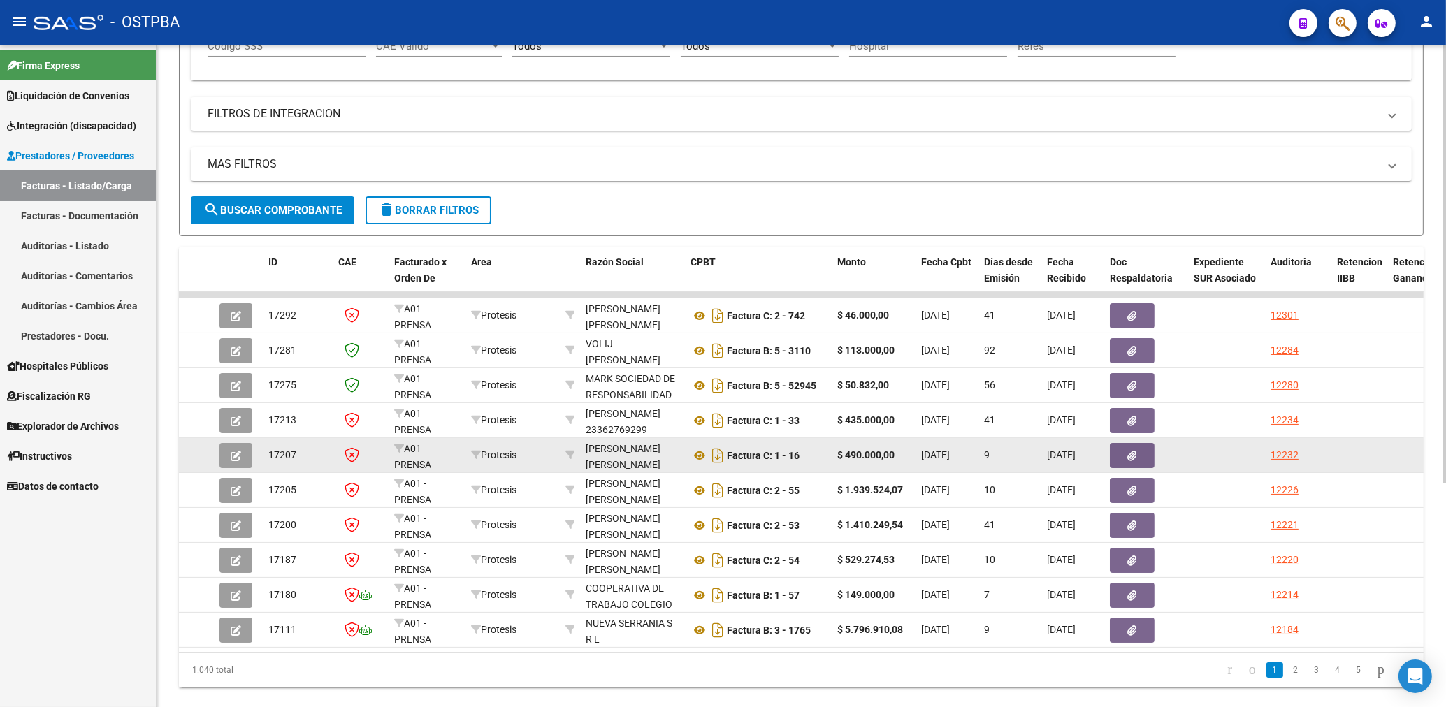
click at [1132, 453] on icon "button" at bounding box center [1132, 456] width 9 height 10
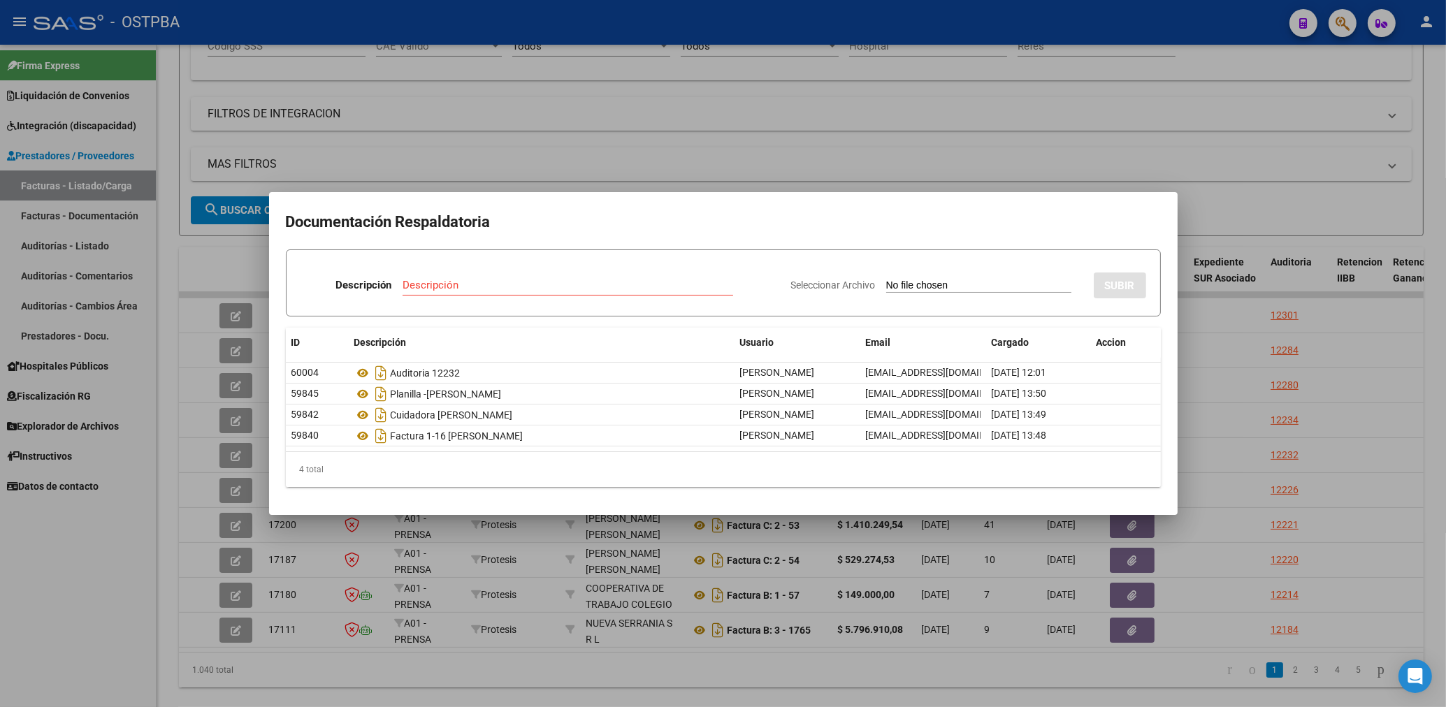
click at [851, 154] on div at bounding box center [723, 353] width 1446 height 707
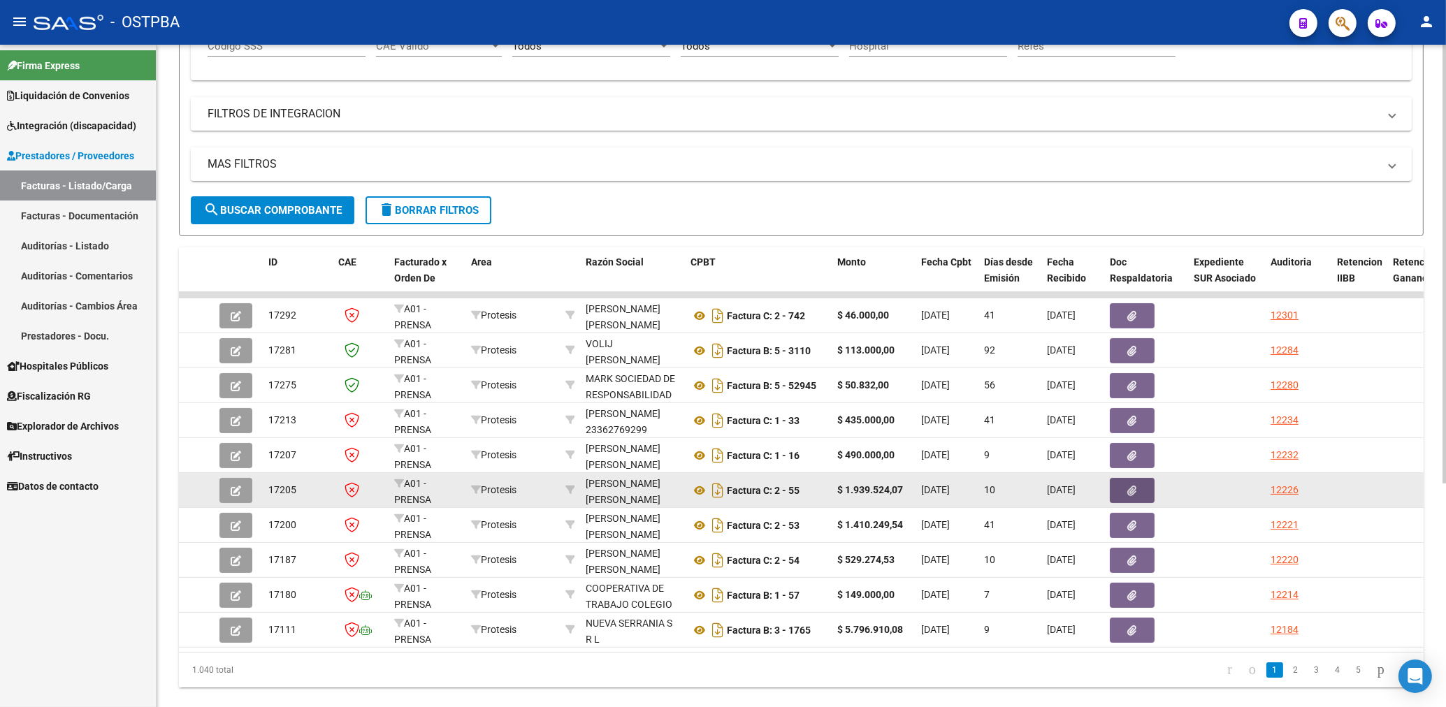
click at [1121, 490] on button "button" at bounding box center [1132, 490] width 45 height 25
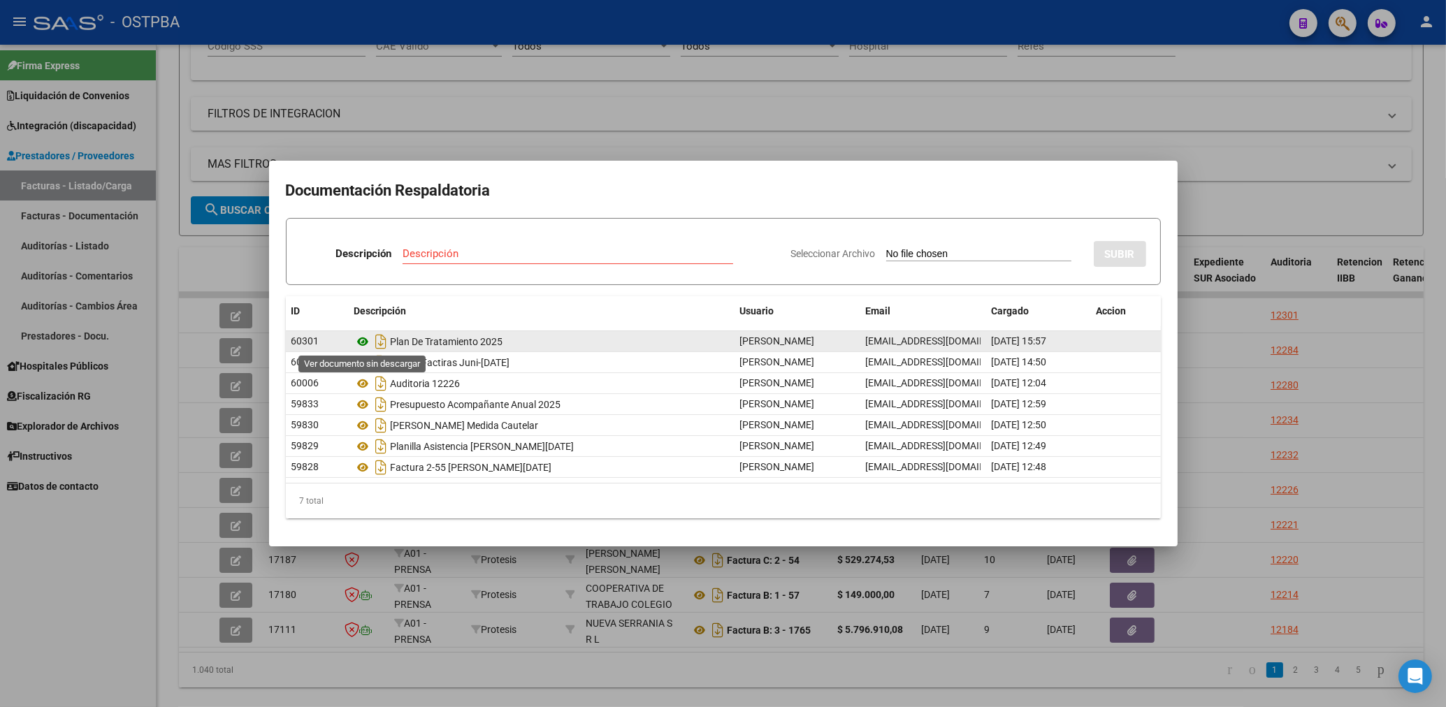
click at [361, 341] on icon at bounding box center [363, 341] width 18 height 17
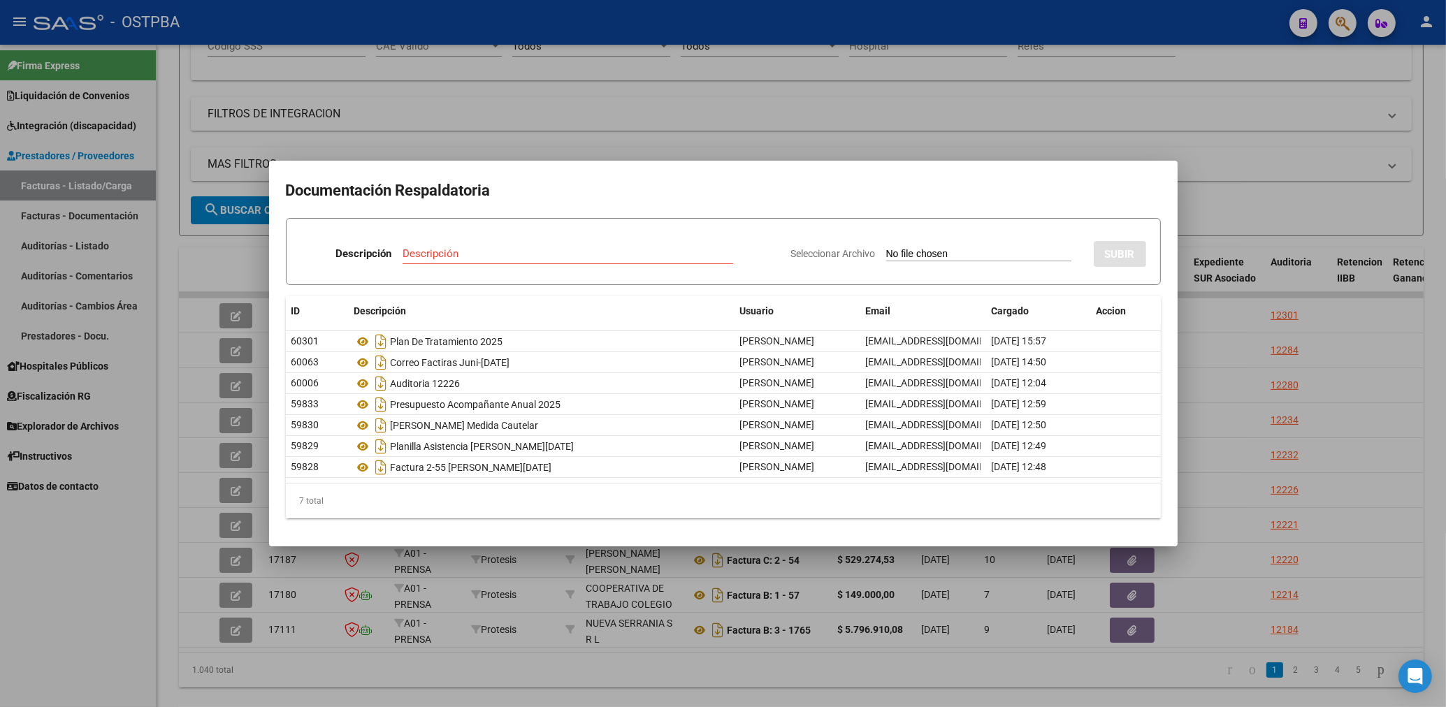
click at [670, 122] on div at bounding box center [723, 353] width 1446 height 707
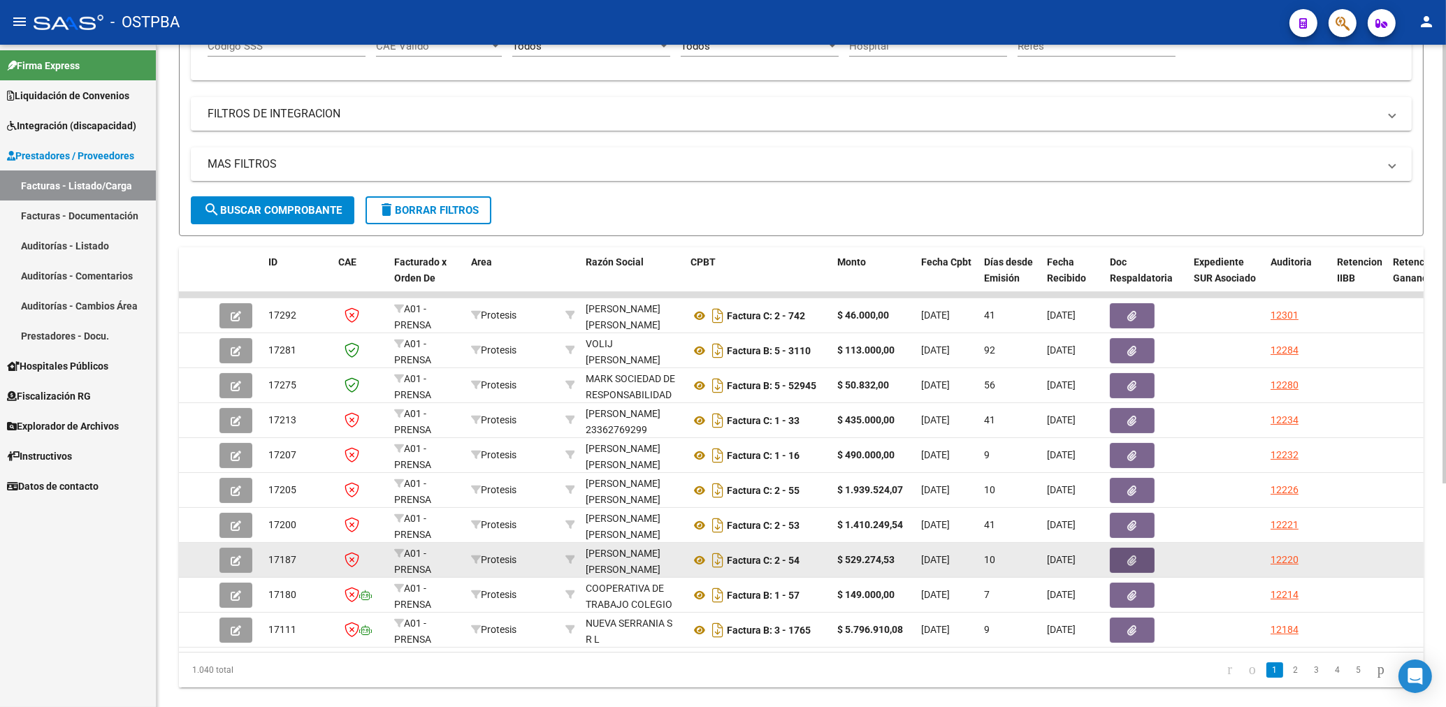
click at [1134, 556] on icon "button" at bounding box center [1132, 561] width 9 height 10
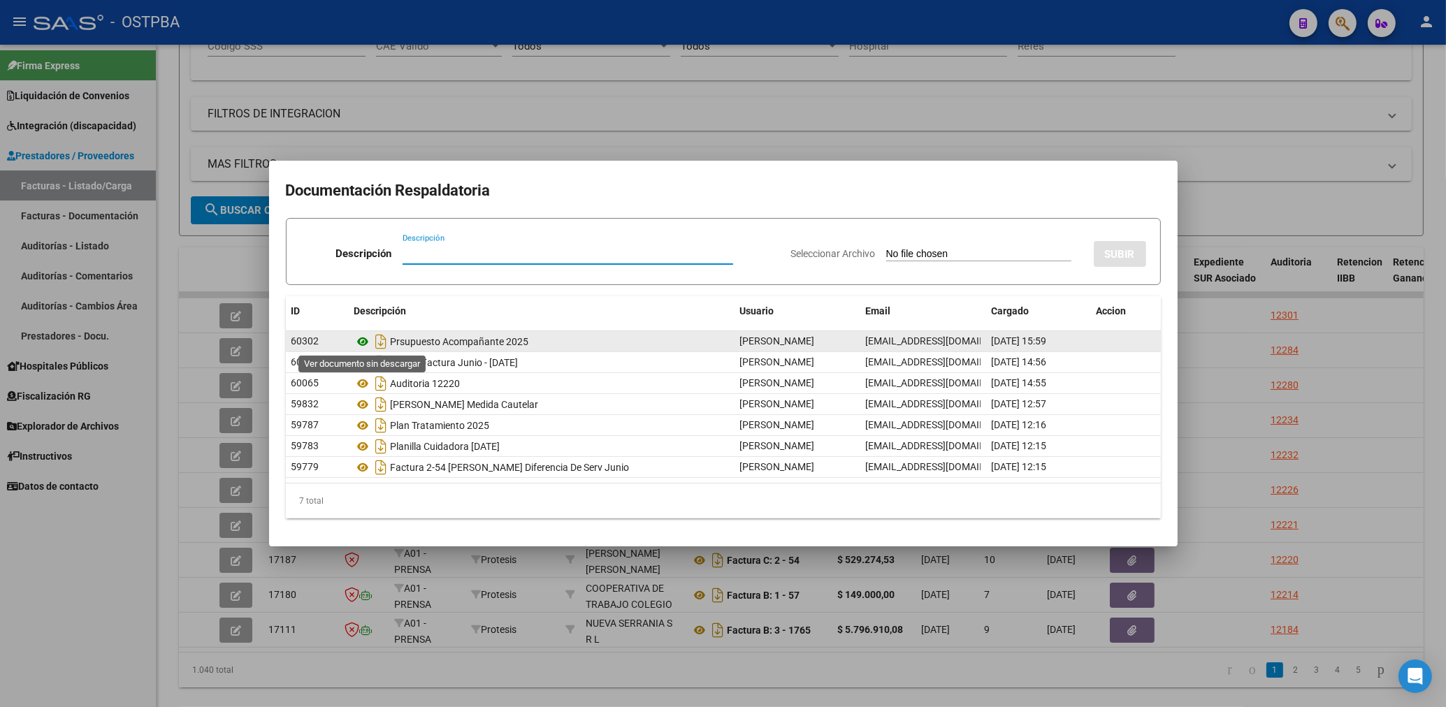
click at [363, 337] on icon at bounding box center [363, 341] width 18 height 17
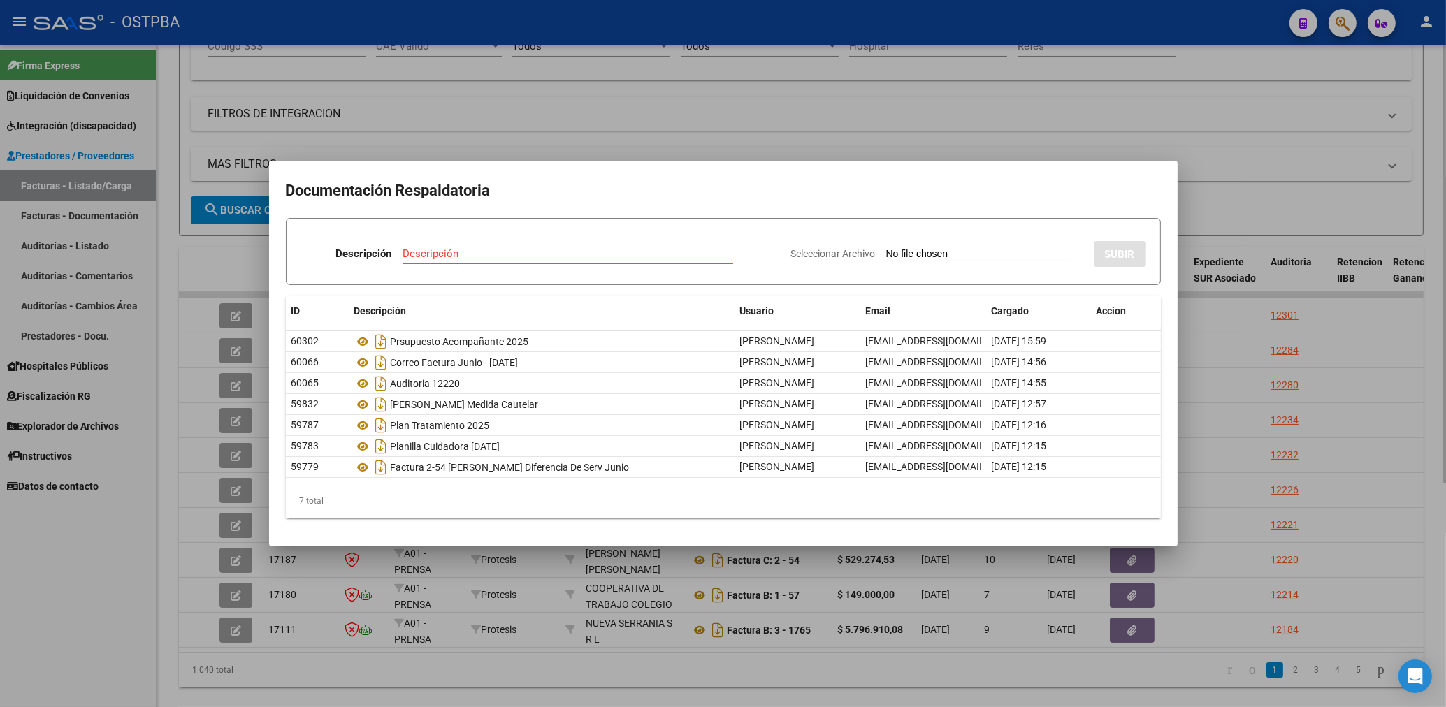
drag, startPoint x: 818, startPoint y: 119, endPoint x: 871, endPoint y: 147, distance: 59.7
click at [823, 121] on div at bounding box center [723, 353] width 1446 height 707
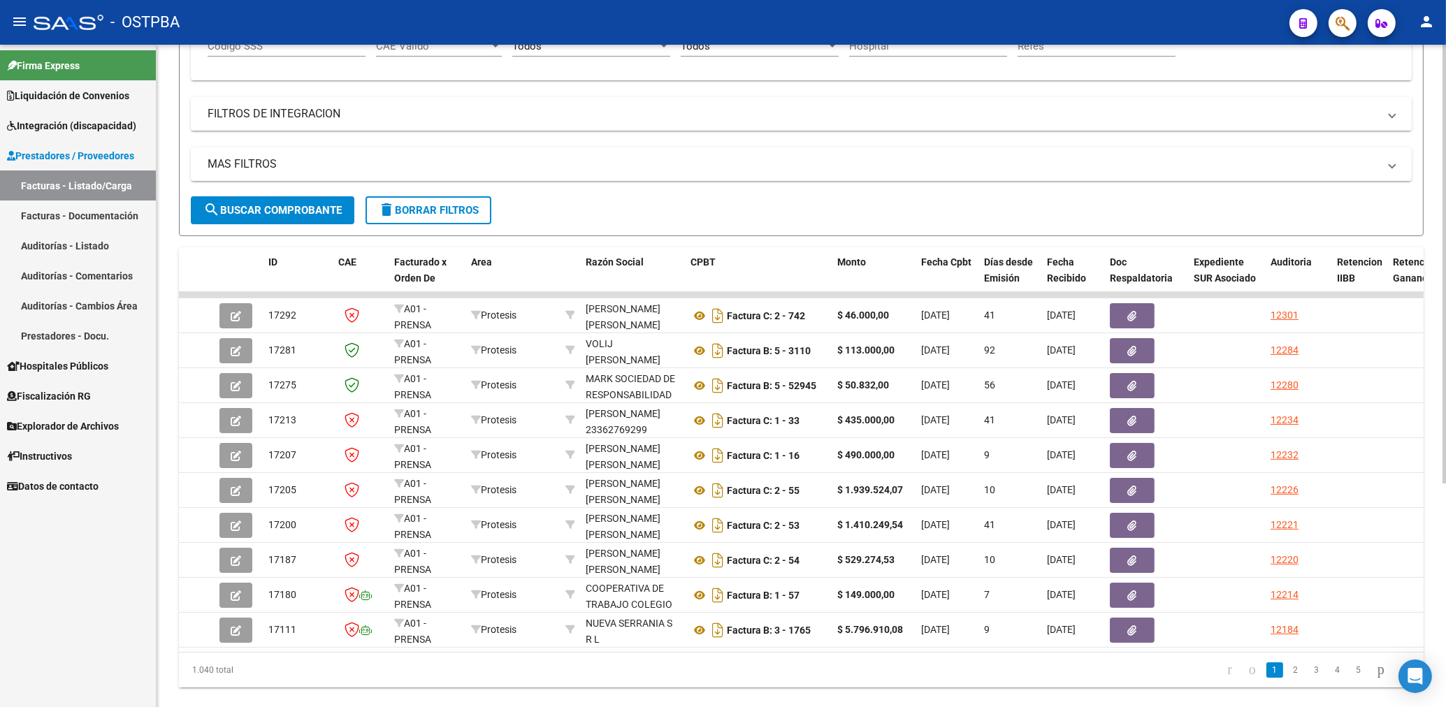
click at [999, 211] on form "Filtros Id Protesis Area Seleccionar Gerenciador Seleccionar Gerenciador Todos …" at bounding box center [801, 52] width 1245 height 370
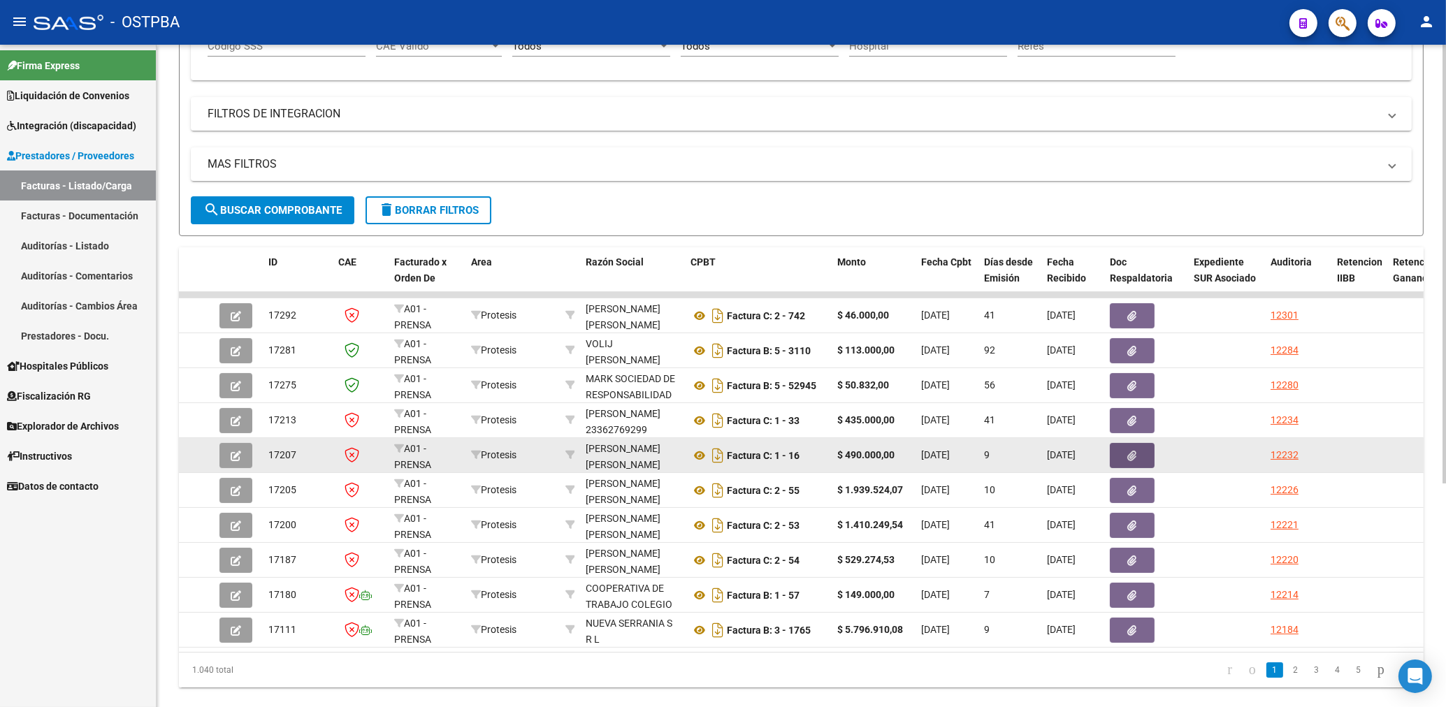
click at [1133, 462] on button "button" at bounding box center [1132, 455] width 45 height 25
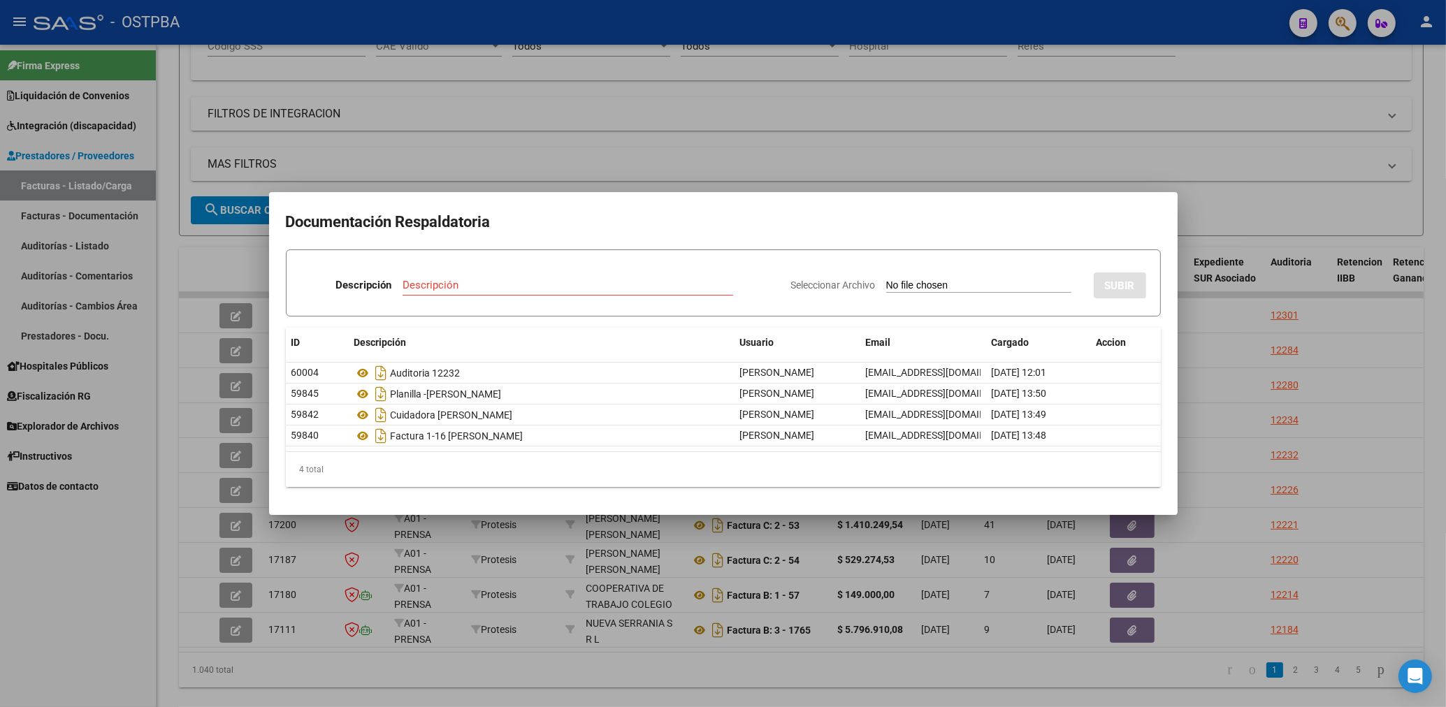
click at [633, 147] on div at bounding box center [723, 353] width 1446 height 707
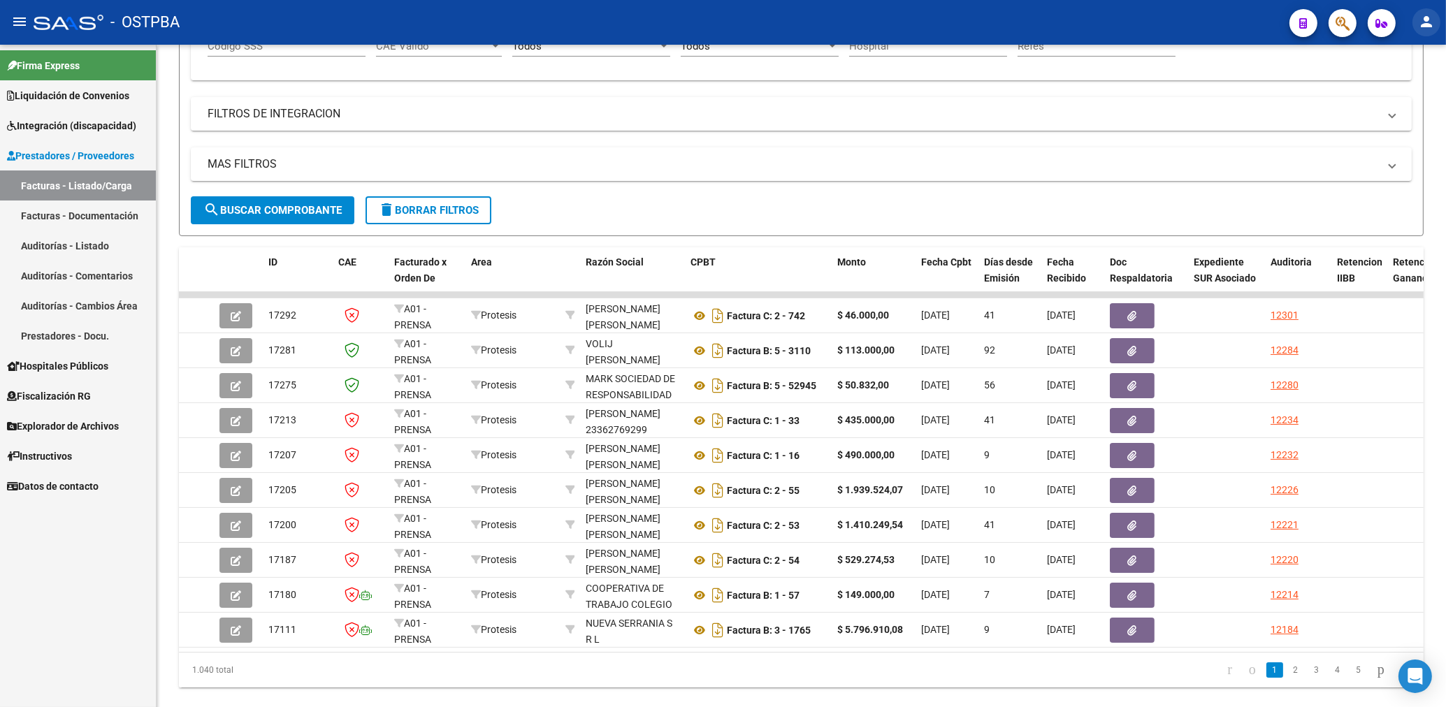
click at [1426, 27] on mat-icon "person" at bounding box center [1426, 21] width 17 height 17
click at [1399, 94] on button "exit_to_app Salir" at bounding box center [1397, 92] width 85 height 34
